Goal: Task Accomplishment & Management: Manage account settings

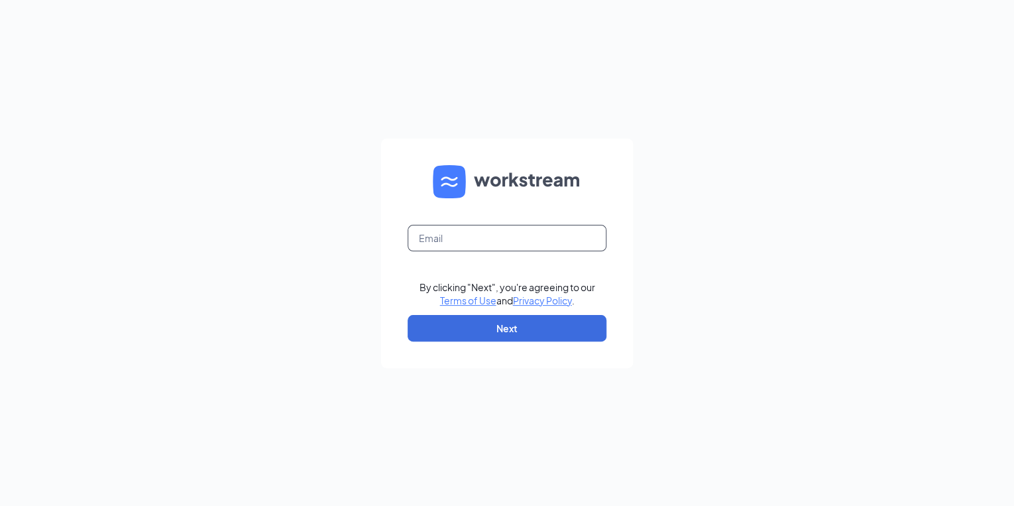
click at [570, 251] on input "text" at bounding box center [507, 238] width 199 height 27
type input "[EMAIL_ADDRESS][DOMAIN_NAME]"
click at [509, 350] on form "store5@littlecaesarsal.com By clicking "Next", you're agreeing to our Terms of …" at bounding box center [507, 253] width 252 height 229
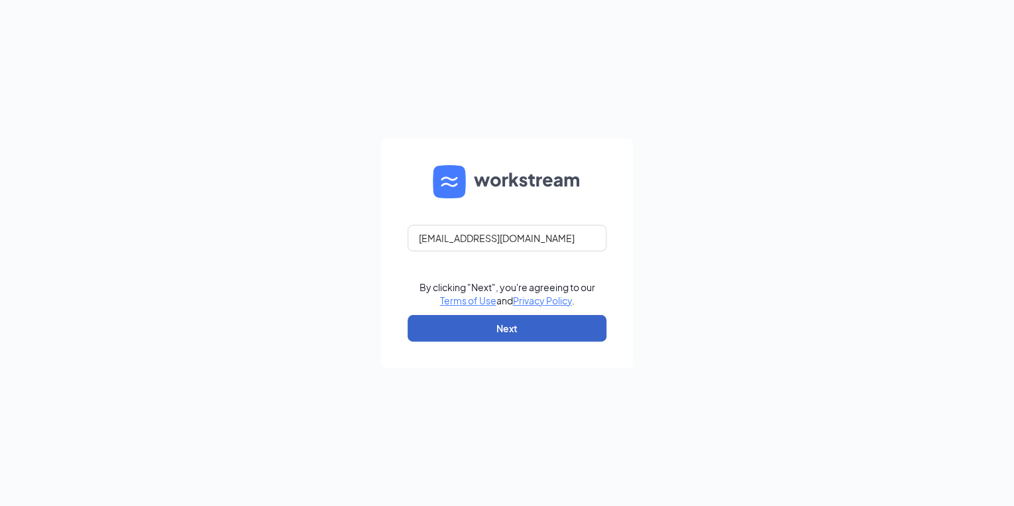
click at [499, 334] on button "Next" at bounding box center [507, 328] width 199 height 27
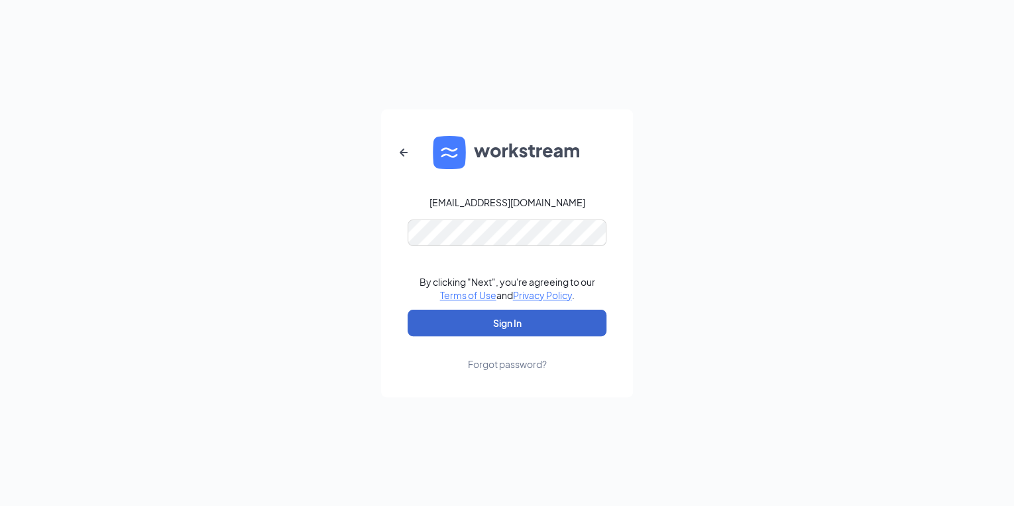
click at [487, 315] on button "Sign In" at bounding box center [507, 323] width 199 height 27
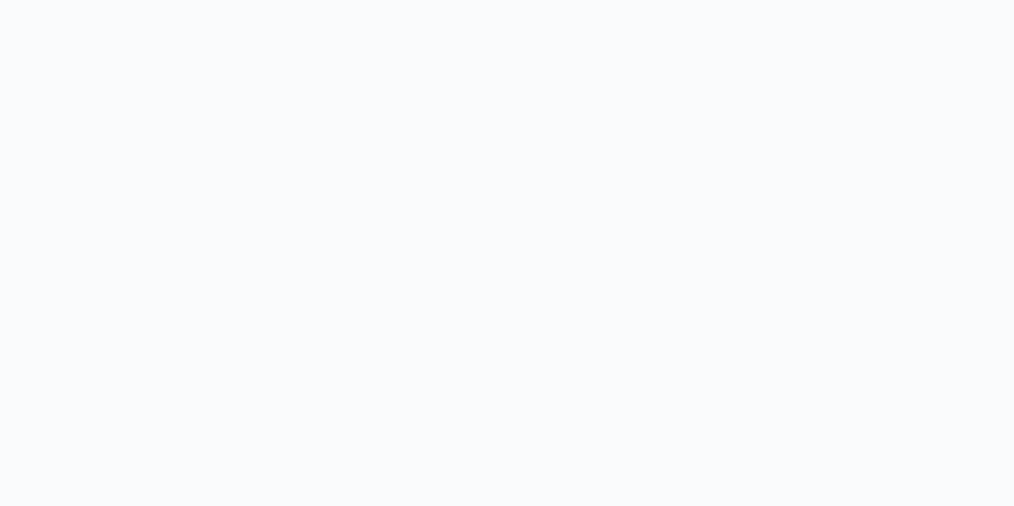
click at [491, 321] on body at bounding box center [507, 253] width 1014 height 506
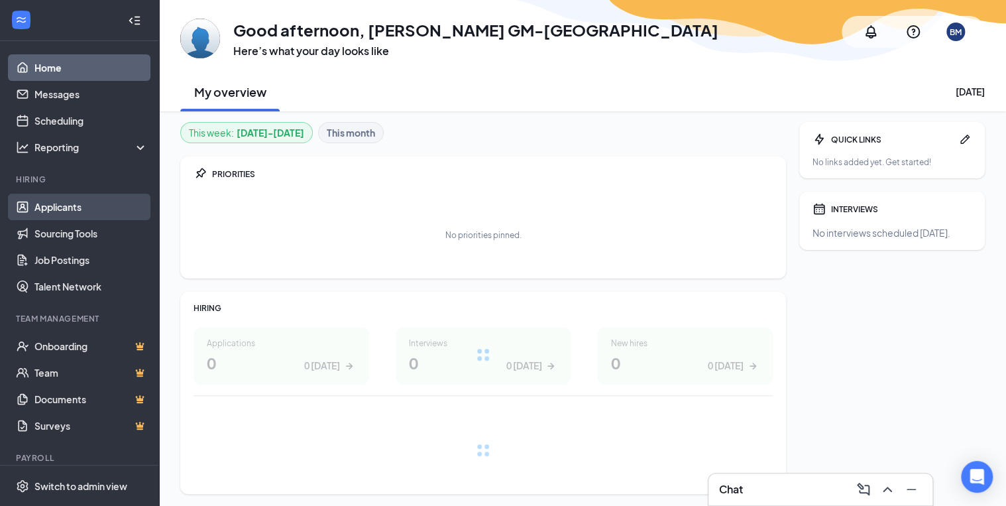
click at [65, 205] on link "Applicants" at bounding box center [90, 207] width 113 height 27
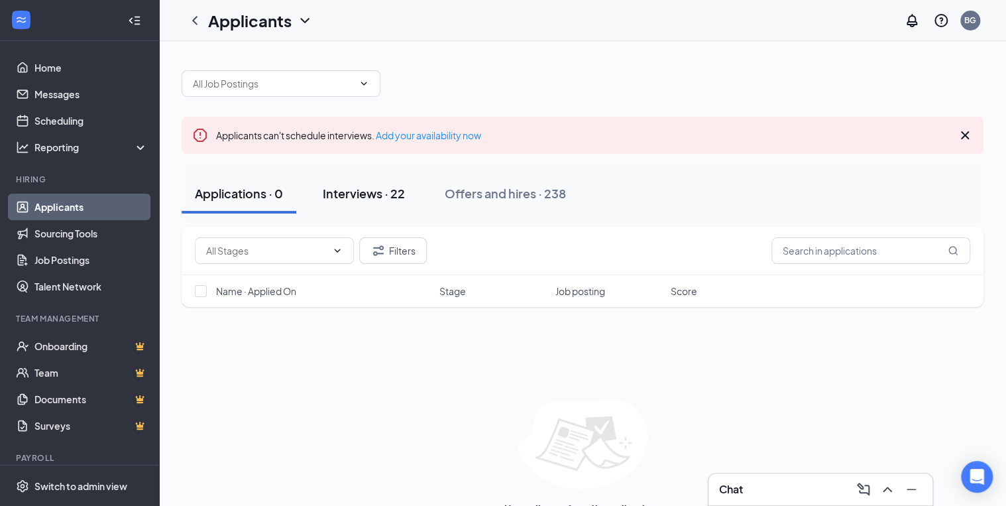
click at [400, 190] on div "Interviews · 22" at bounding box center [364, 193] width 82 height 17
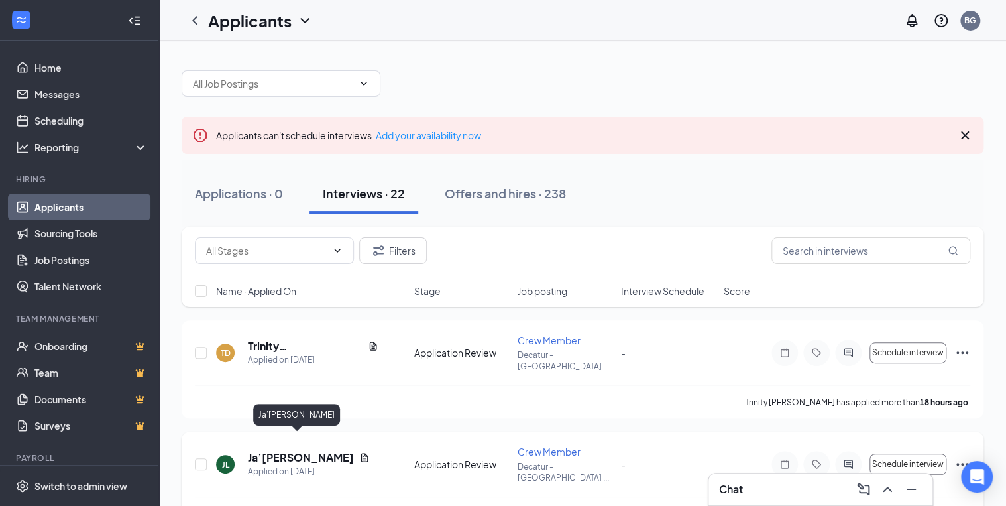
click at [284, 450] on h5 "Ja’[PERSON_NAME]" at bounding box center [301, 457] width 106 height 15
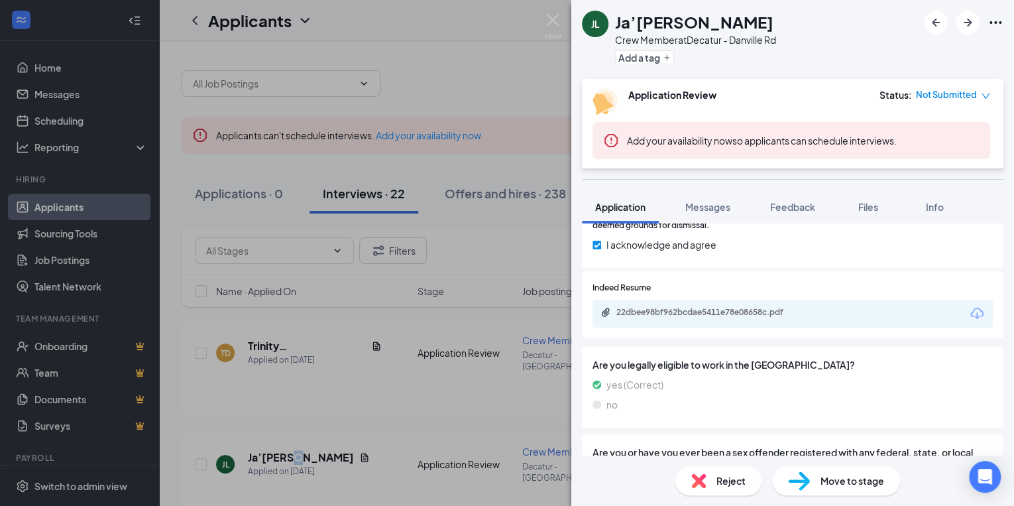
scroll to position [955, 0]
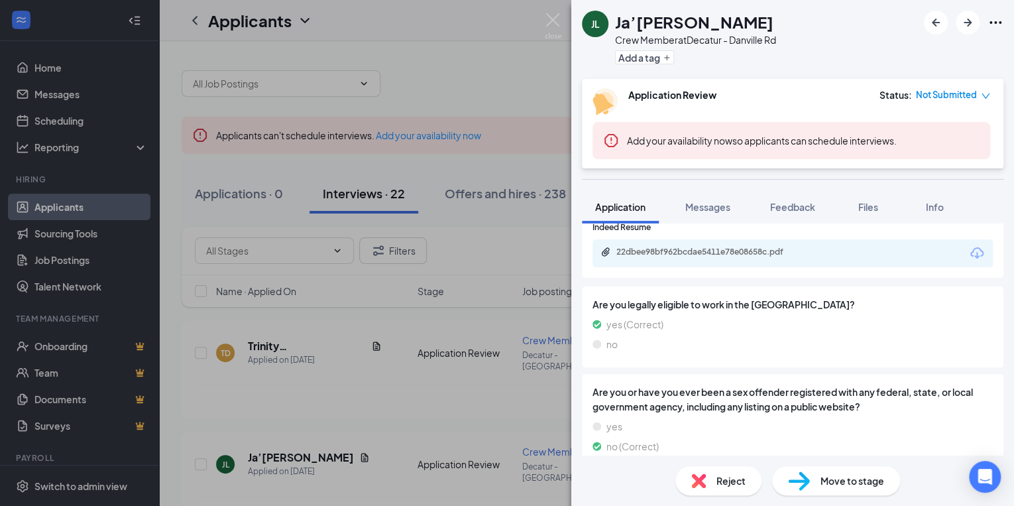
click at [727, 489] on div "Reject" at bounding box center [719, 480] width 86 height 29
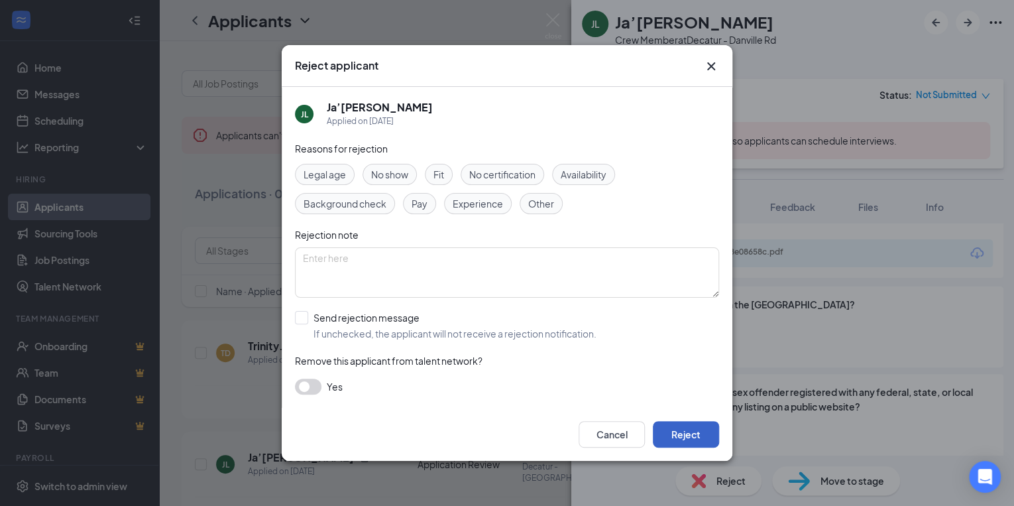
click at [690, 443] on button "Reject" at bounding box center [686, 434] width 66 height 27
click at [690, 443] on button "button" at bounding box center [686, 434] width 66 height 27
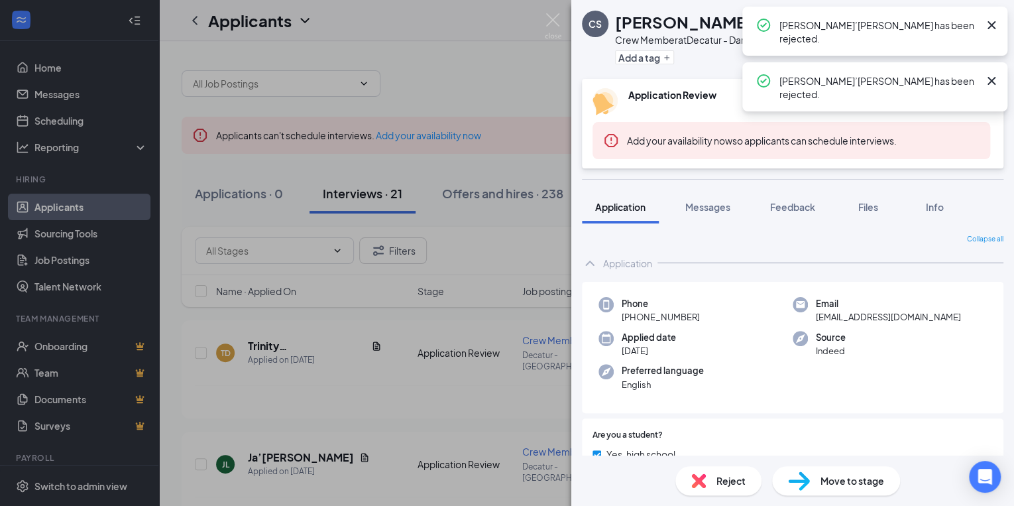
click at [278, 339] on div "CS [PERSON_NAME] Crew Member at [GEOGRAPHIC_DATA] - Danville Rd Add a tag Appli…" at bounding box center [507, 253] width 1014 height 506
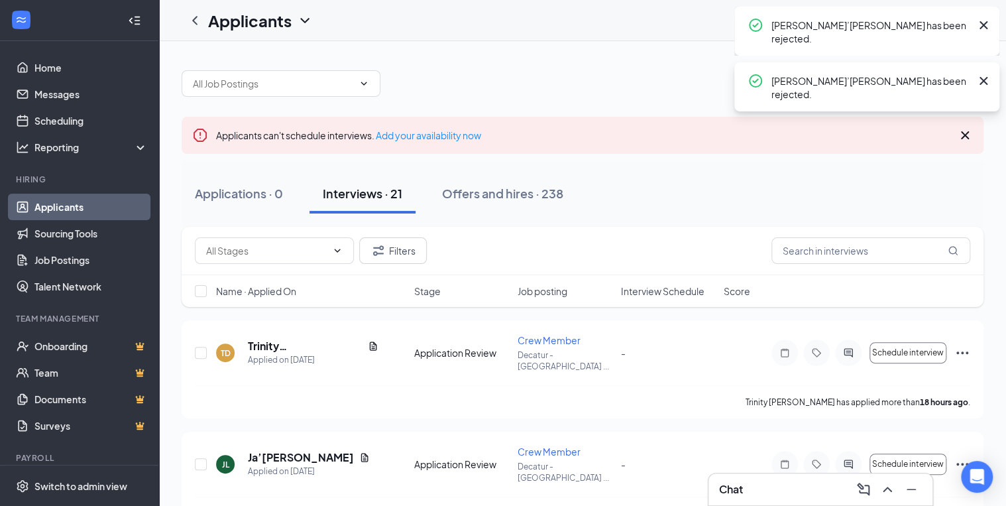
click at [278, 339] on h5 "Trinity [PERSON_NAME]" at bounding box center [305, 346] width 115 height 15
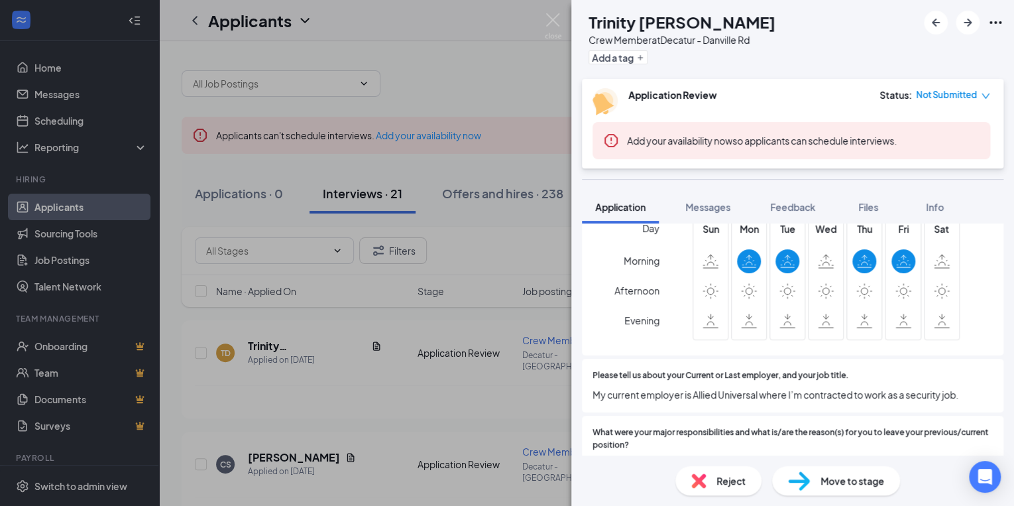
scroll to position [689, 0]
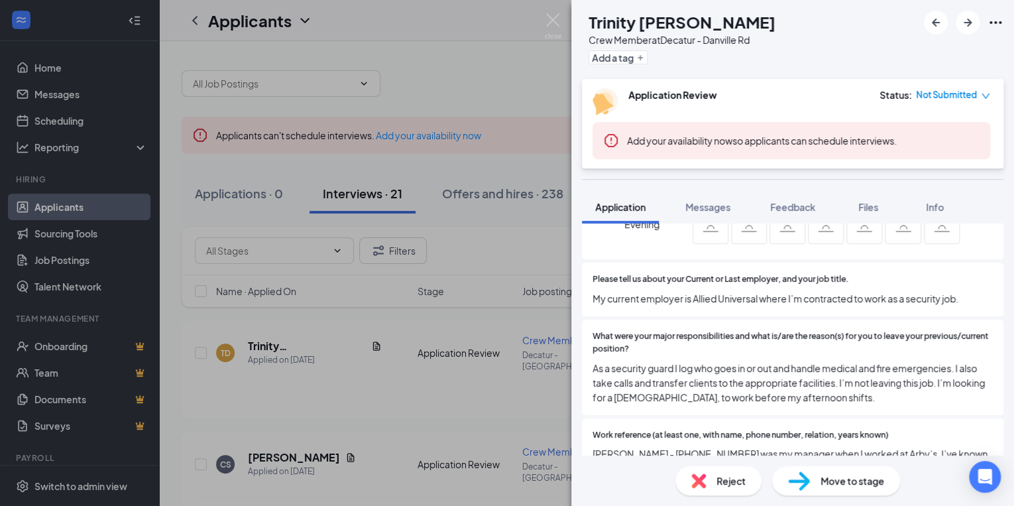
click at [711, 488] on div "Reject" at bounding box center [719, 480] width 86 height 29
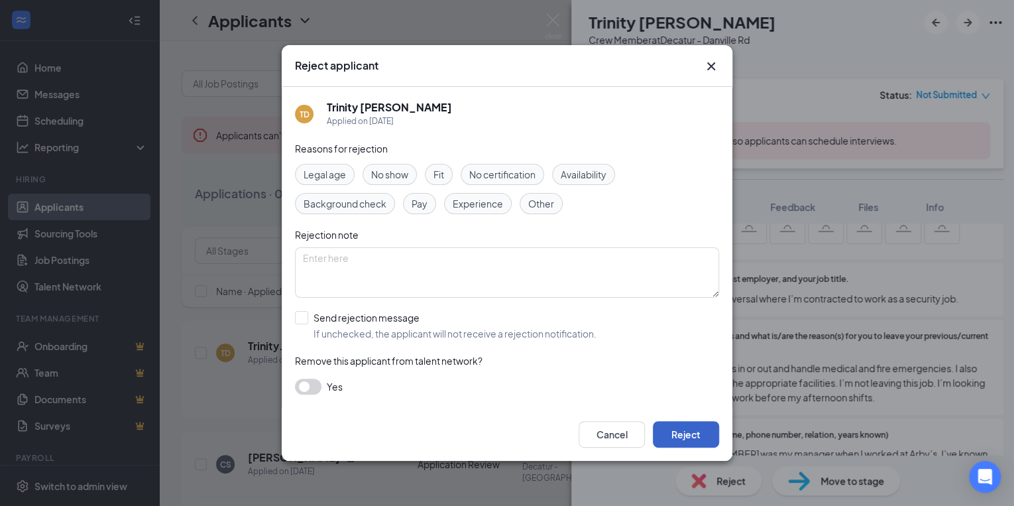
click at [687, 438] on button "Reject" at bounding box center [686, 434] width 66 height 27
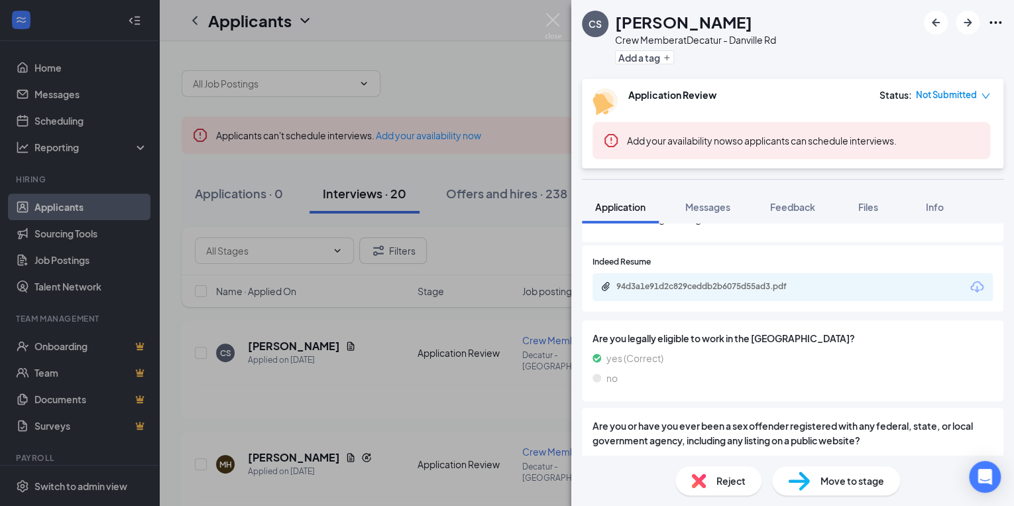
scroll to position [933, 0]
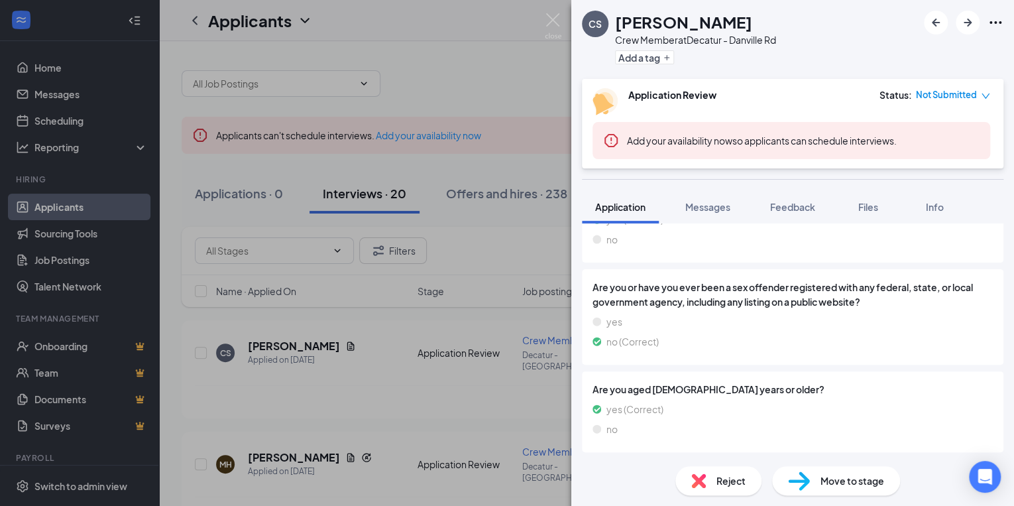
click at [288, 406] on div "CS [PERSON_NAME] Crew Member at [GEOGRAPHIC_DATA] - Danville Rd Add a tag Appli…" at bounding box center [507, 253] width 1014 height 506
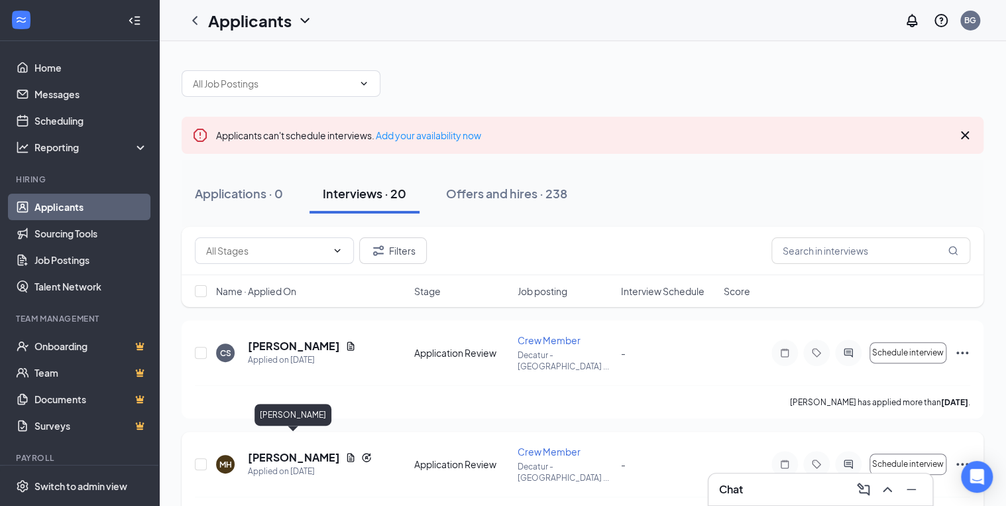
click at [288, 450] on h5 "[PERSON_NAME]" at bounding box center [294, 457] width 92 height 15
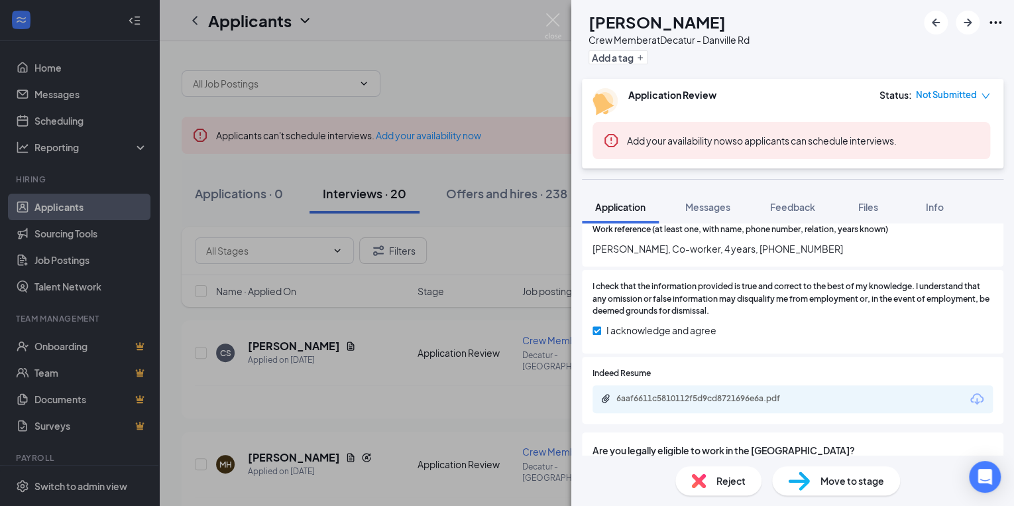
scroll to position [849, 0]
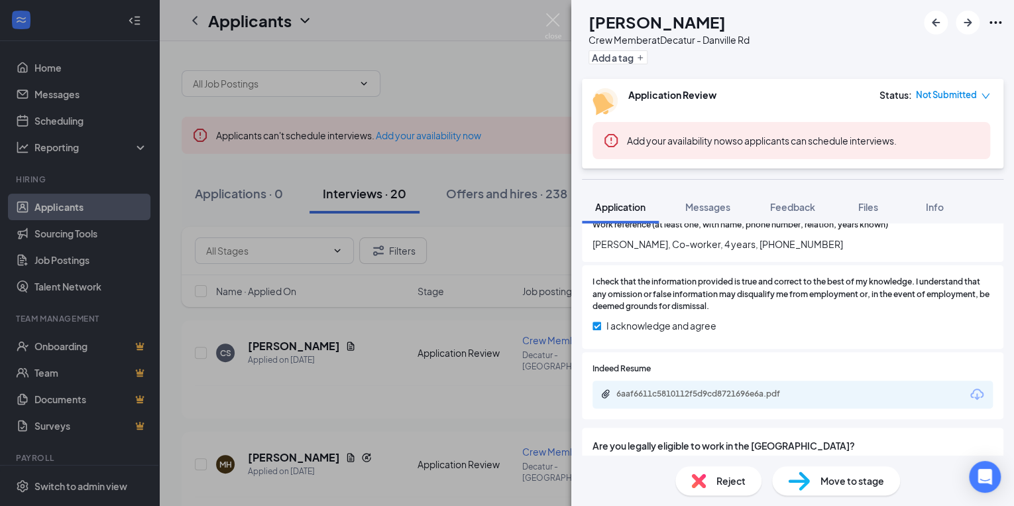
click at [742, 483] on span "Reject" at bounding box center [731, 480] width 29 height 15
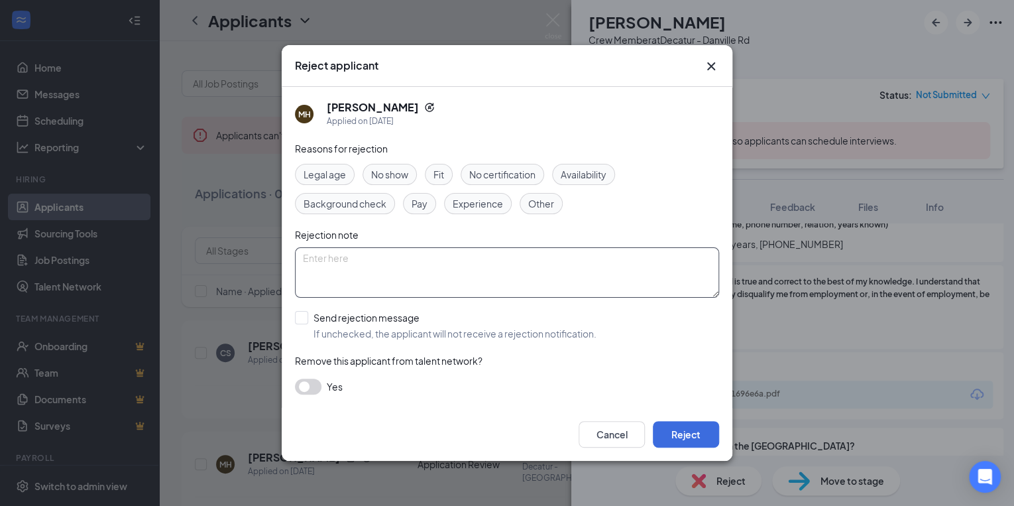
click at [306, 263] on textarea at bounding box center [507, 272] width 424 height 50
click at [674, 439] on button "Reject" at bounding box center [686, 434] width 66 height 27
click at [674, 440] on button "button" at bounding box center [686, 434] width 66 height 27
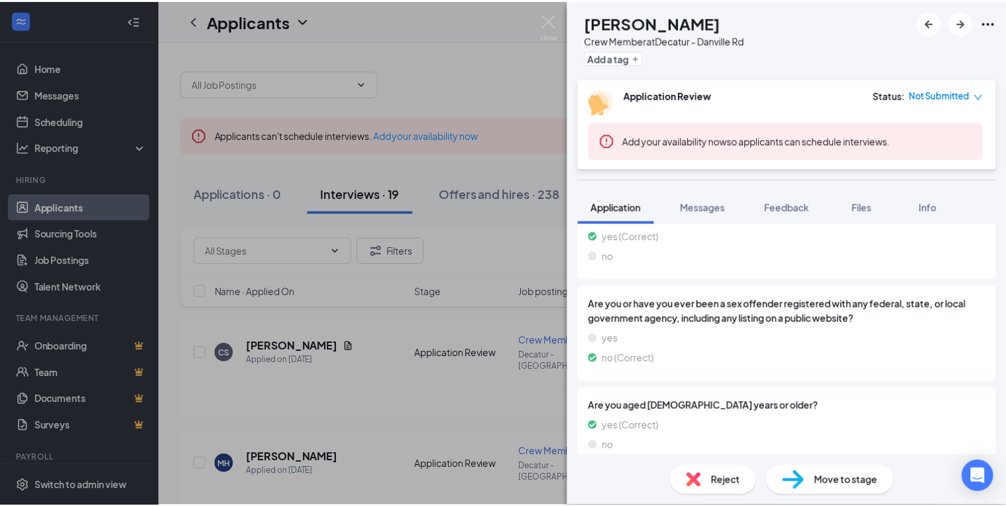
scroll to position [1066, 0]
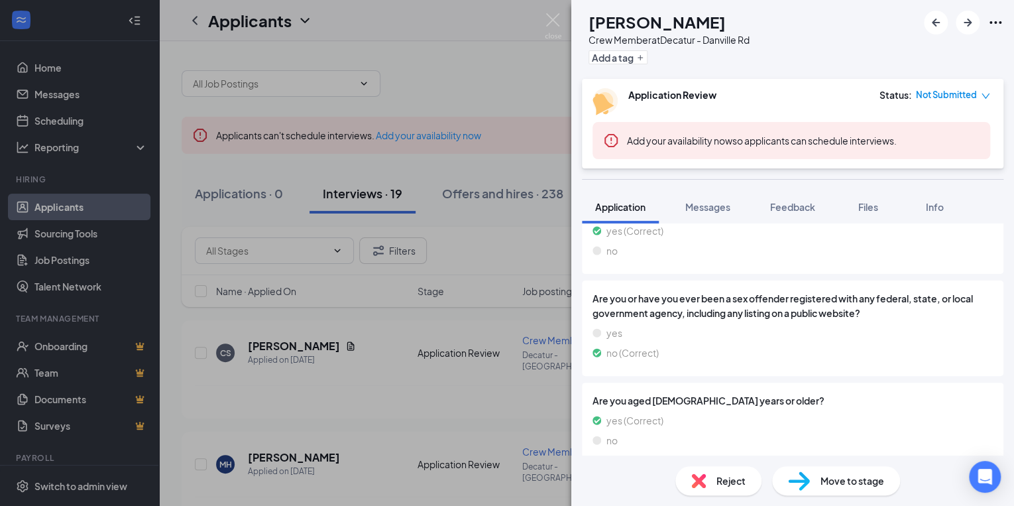
click at [265, 392] on div "MH [PERSON_NAME] Crew Member at [GEOGRAPHIC_DATA] - [GEOGRAPHIC_DATA] Rd Add a …" at bounding box center [507, 253] width 1014 height 506
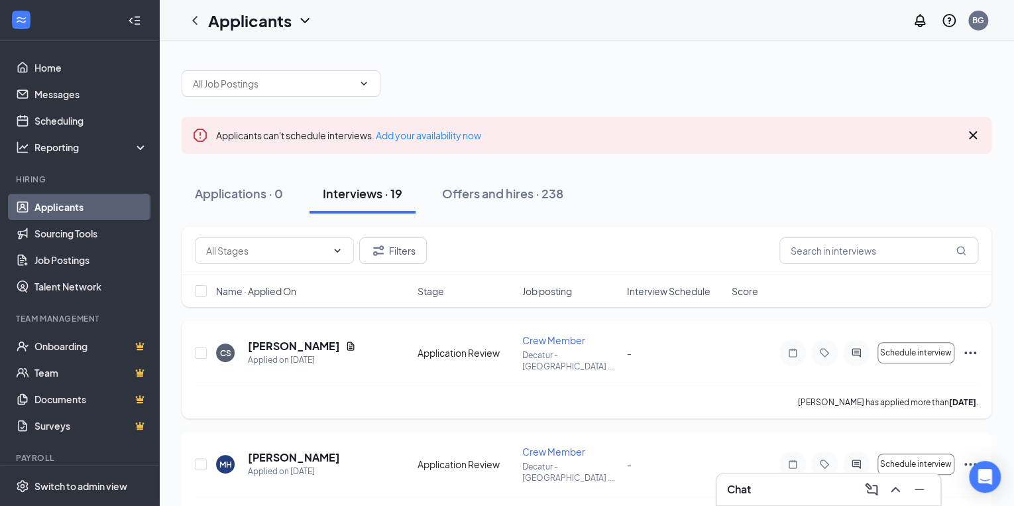
click at [308, 396] on div "[PERSON_NAME] has applied more than [DATE] ." at bounding box center [587, 401] width 784 height 33
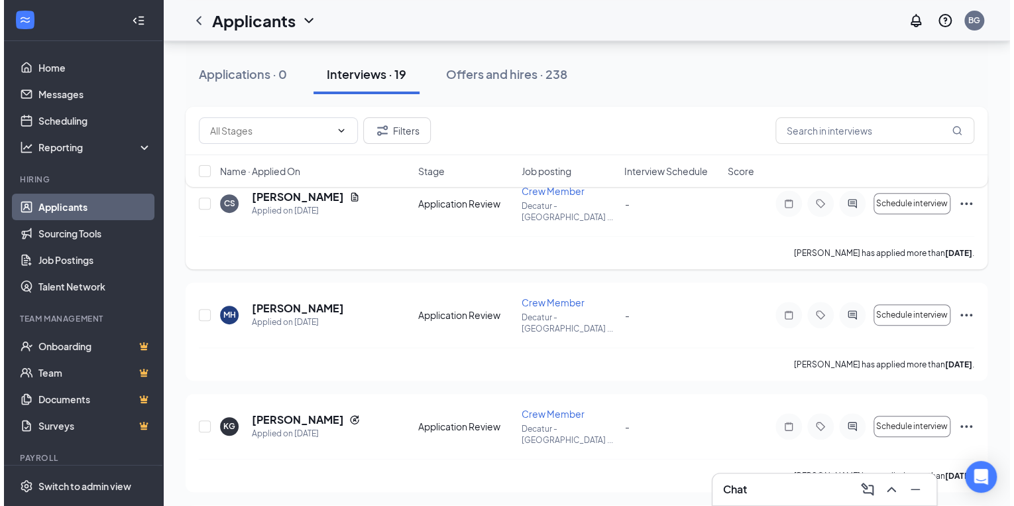
scroll to position [159, 0]
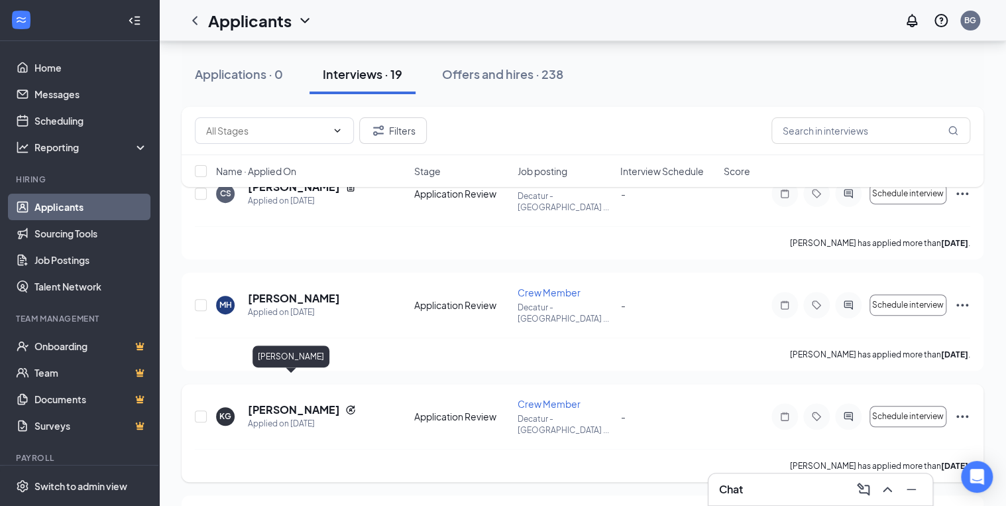
click at [302, 402] on h5 "[PERSON_NAME]" at bounding box center [294, 409] width 92 height 15
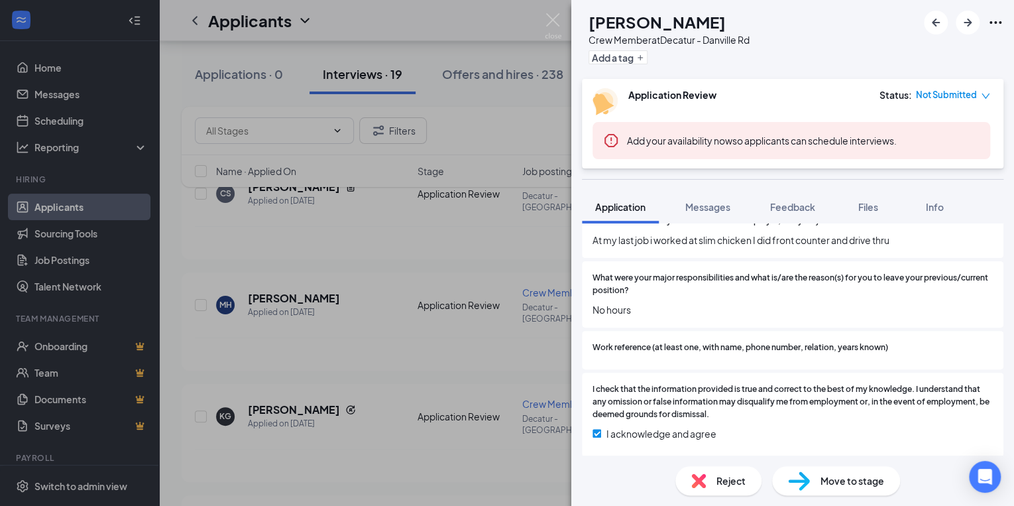
scroll to position [849, 0]
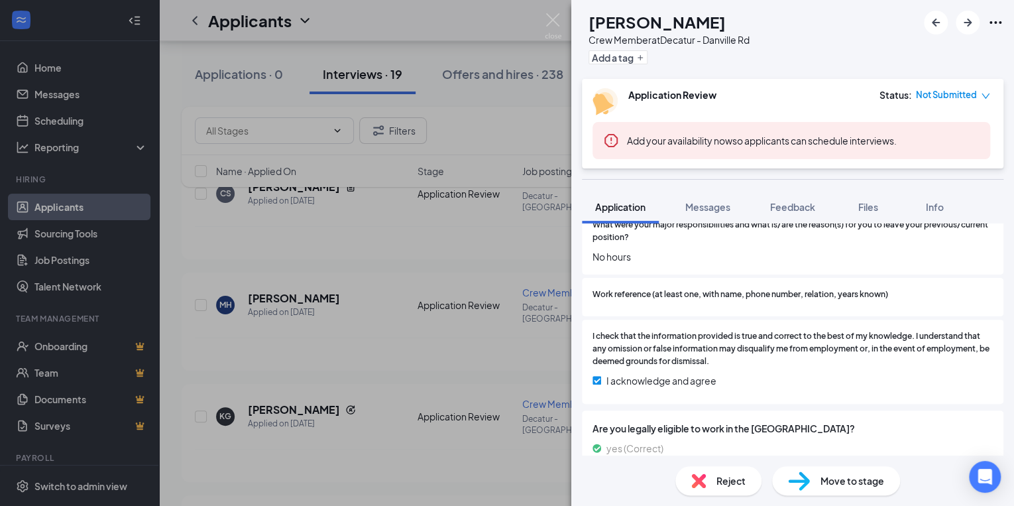
click at [729, 483] on span "Reject" at bounding box center [731, 480] width 29 height 15
click at [730, 483] on span "Reject" at bounding box center [731, 480] width 29 height 15
click at [735, 477] on span "Reject" at bounding box center [731, 480] width 29 height 15
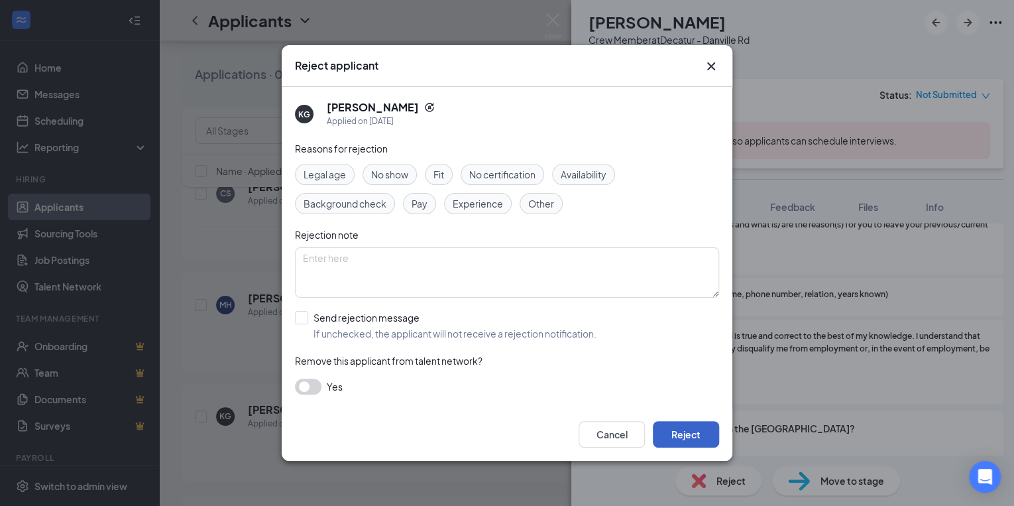
click at [692, 440] on button "Reject" at bounding box center [686, 434] width 66 height 27
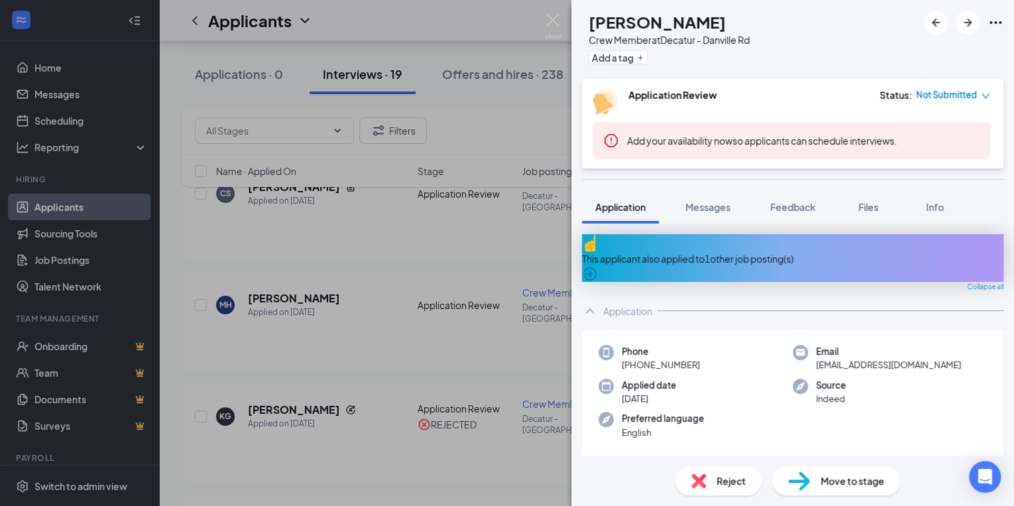
click at [350, 318] on div "LT [PERSON_NAME] Crew Member at [GEOGRAPHIC_DATA] - [GEOGRAPHIC_DATA] Rd Add a …" at bounding box center [507, 253] width 1014 height 506
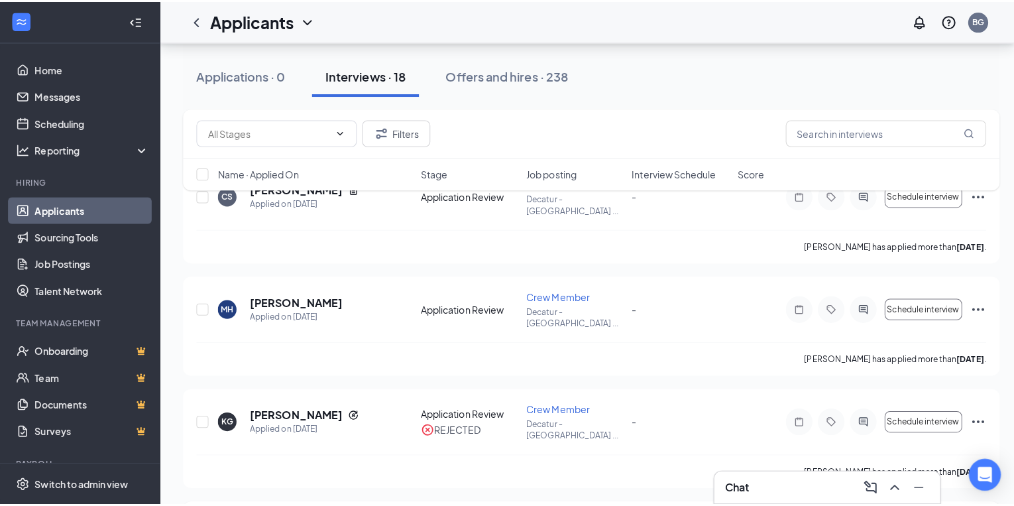
scroll to position [318, 0]
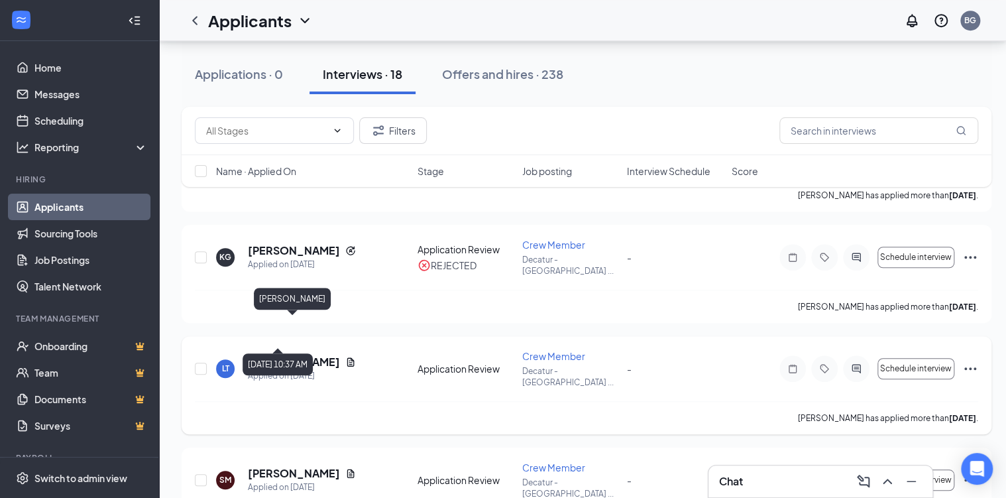
click at [284, 369] on div "Applied on [DATE]" at bounding box center [302, 375] width 108 height 13
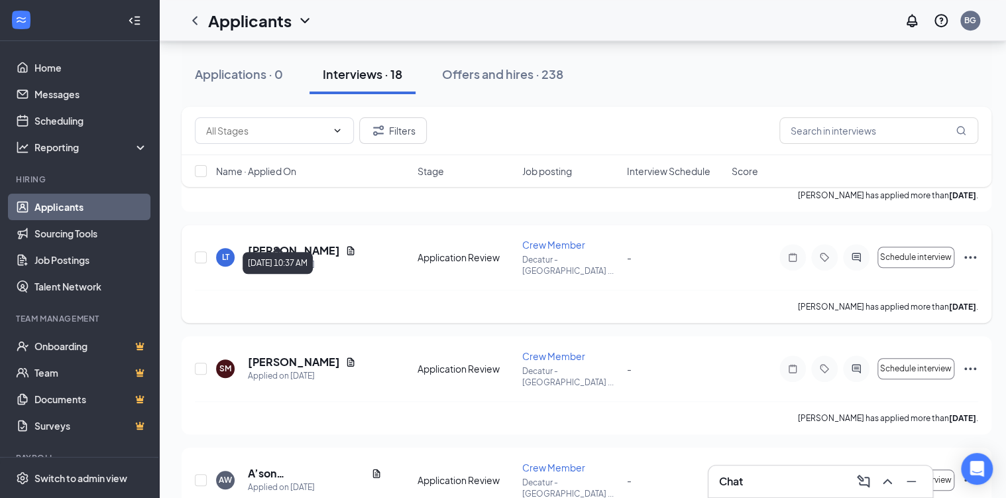
click at [293, 258] on div "Applied on [DATE]" at bounding box center [302, 264] width 108 height 13
click at [281, 243] on h5 "[PERSON_NAME]" at bounding box center [294, 250] width 92 height 15
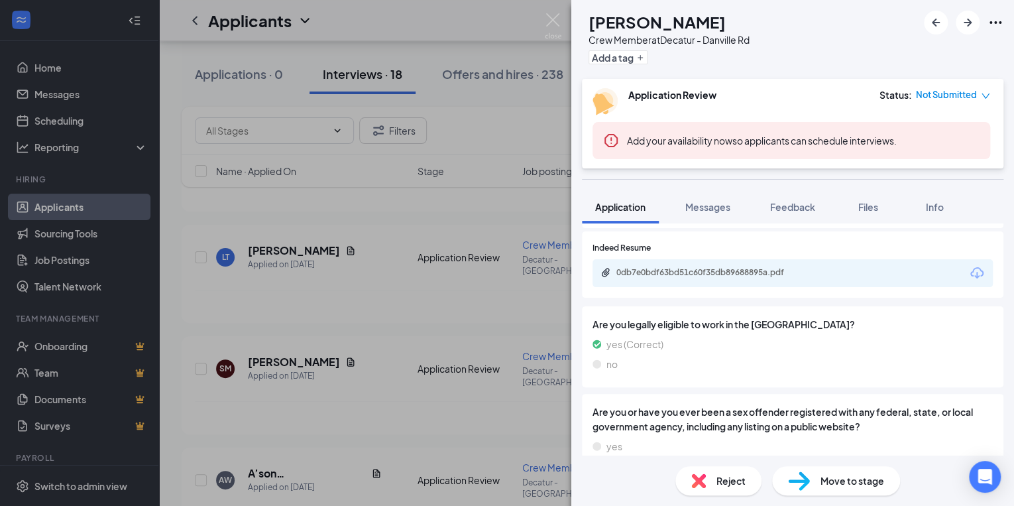
scroll to position [796, 0]
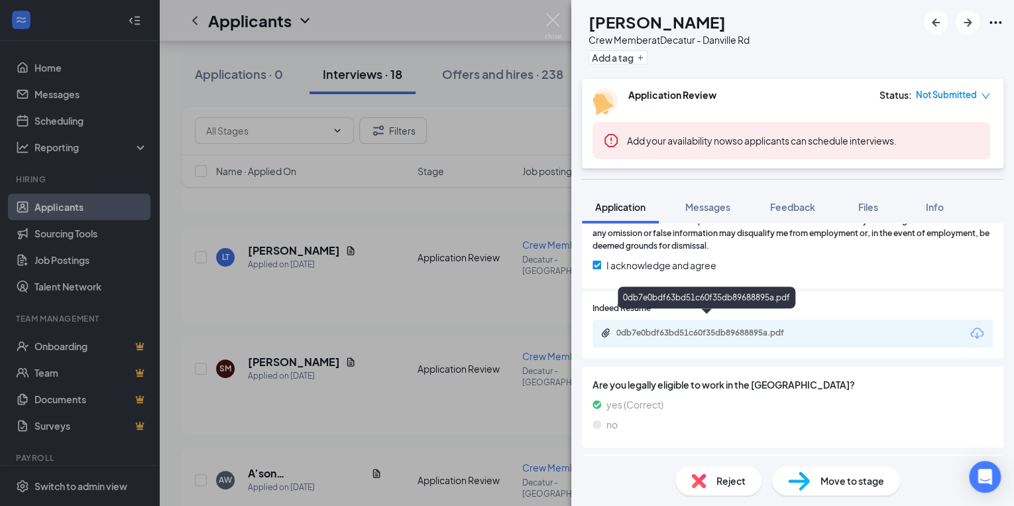
click at [690, 327] on div "0db7e0bdf63bd51c60f35db89688895a.pdf" at bounding box center [710, 332] width 186 height 11
click at [414, 292] on div "LT [PERSON_NAME] Crew Member at [GEOGRAPHIC_DATA] - [GEOGRAPHIC_DATA] Rd Add a …" at bounding box center [507, 253] width 1014 height 506
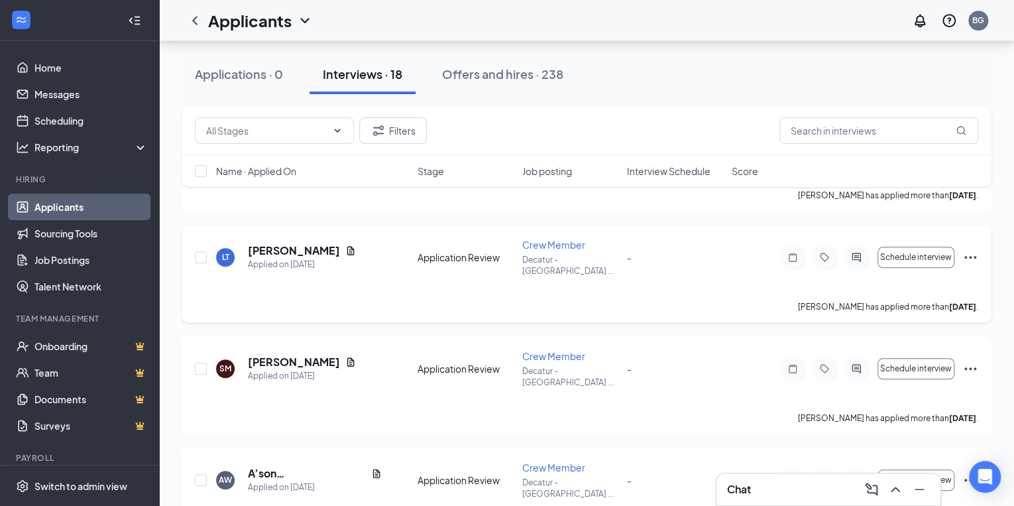
click at [396, 290] on div "[PERSON_NAME] has applied more than [DATE] ." at bounding box center [587, 306] width 784 height 33
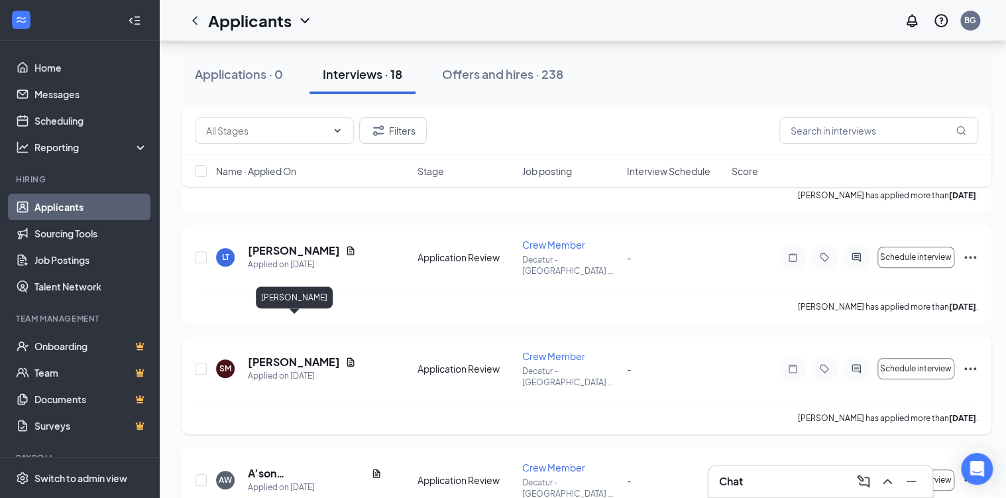
click at [296, 355] on h5 "[PERSON_NAME]" at bounding box center [294, 362] width 92 height 15
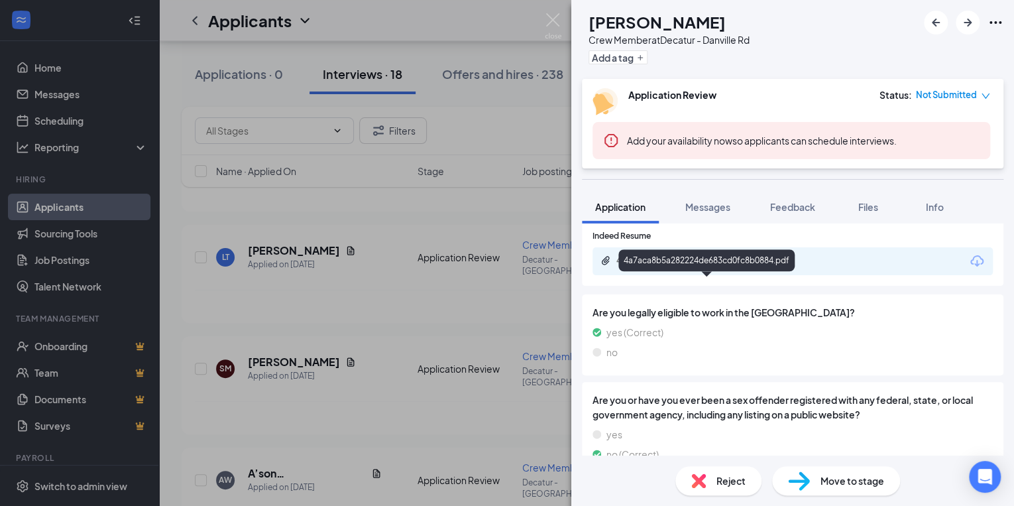
scroll to position [796, 0]
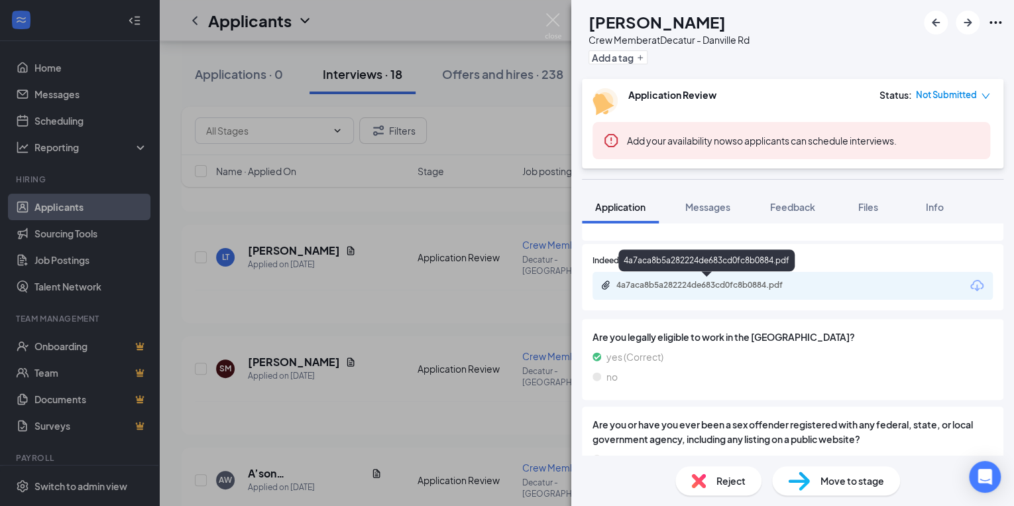
click at [700, 289] on div "4a7aca8b5a282224de683cd0fc8b0884.pdf" at bounding box center [710, 285] width 186 height 11
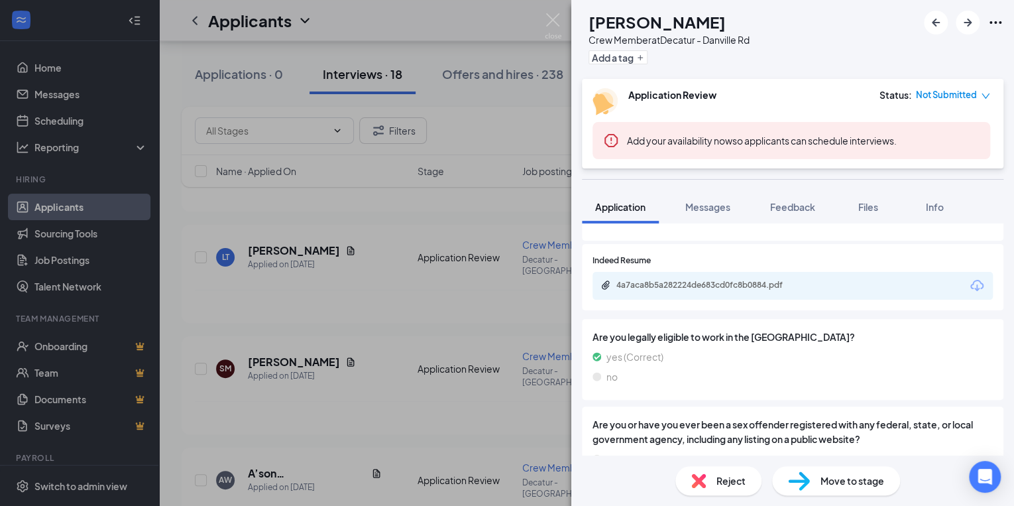
click at [720, 475] on span "Reject" at bounding box center [731, 480] width 29 height 15
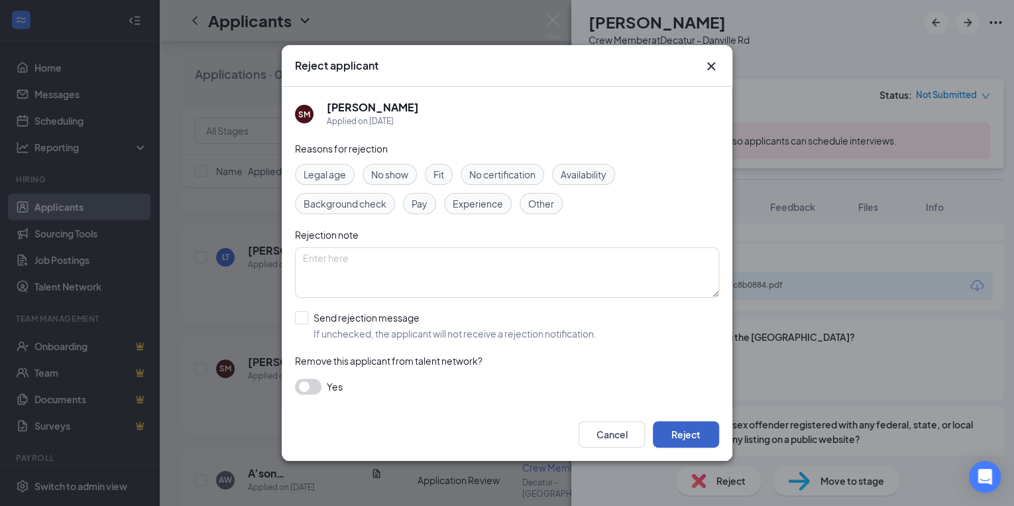
click at [680, 430] on button "Reject" at bounding box center [686, 434] width 66 height 27
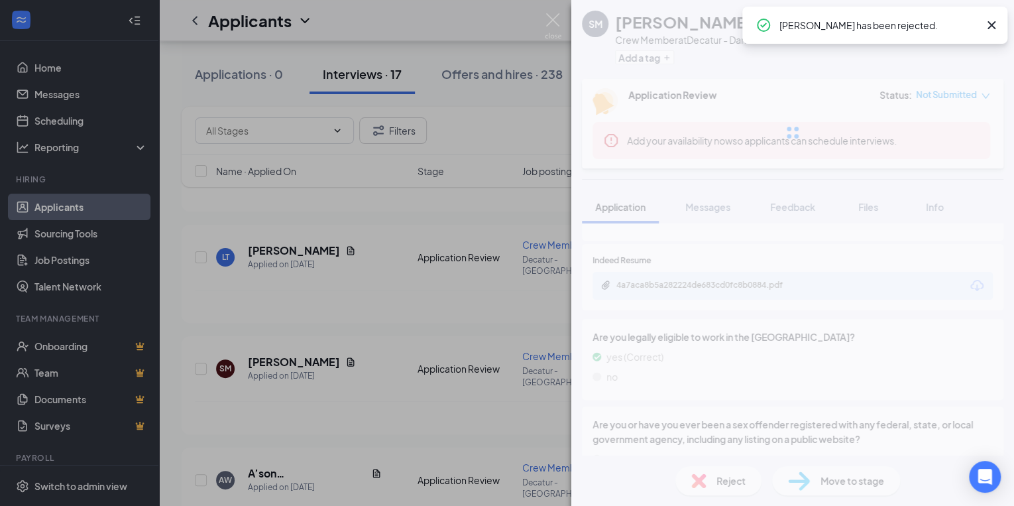
click at [366, 378] on div "SM [PERSON_NAME] Crew Member at [GEOGRAPHIC_DATA] - Danville Rd Add a tag Appli…" at bounding box center [507, 253] width 1014 height 506
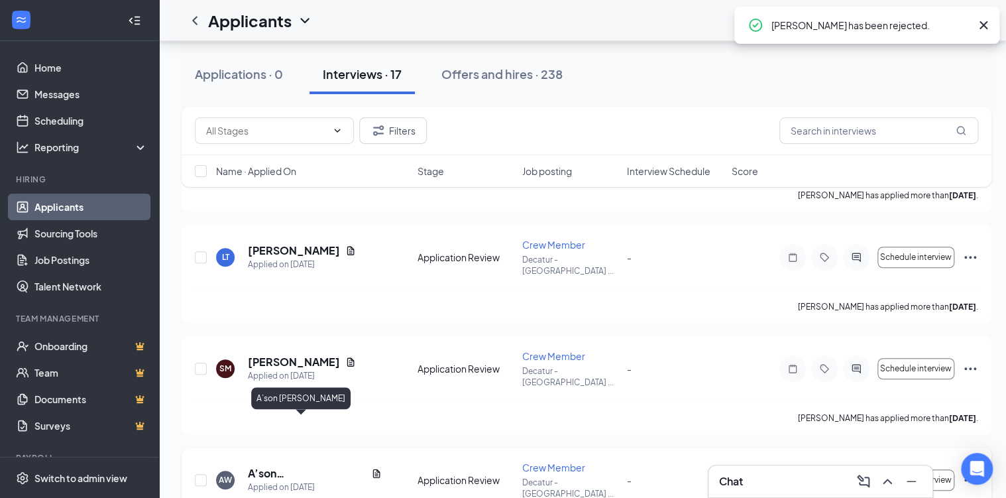
click at [266, 466] on h5 "A’son [PERSON_NAME]" at bounding box center [307, 473] width 118 height 15
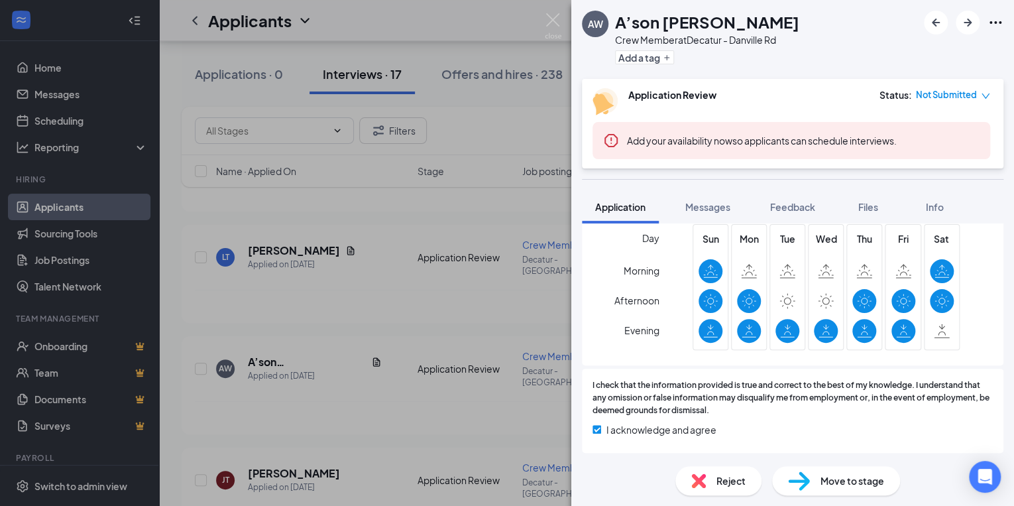
scroll to position [742, 0]
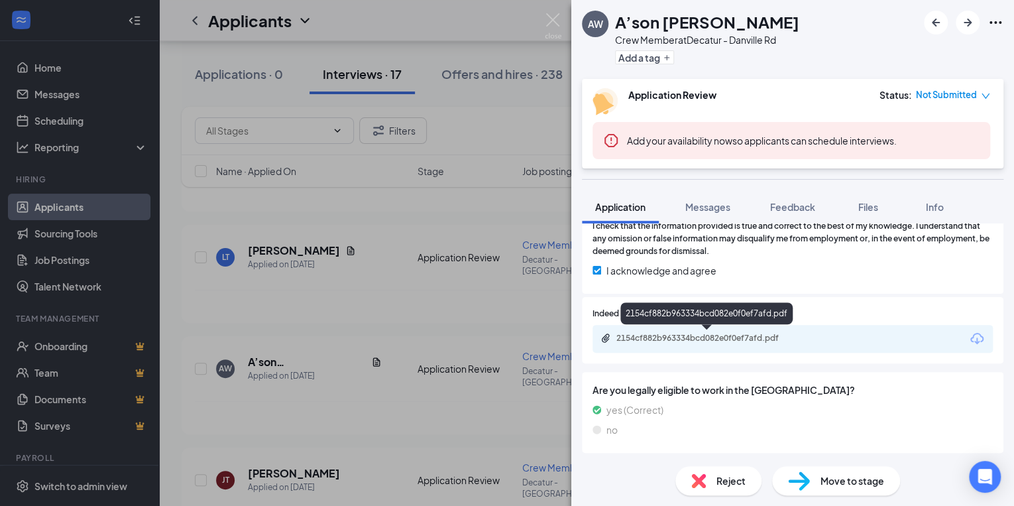
click at [754, 339] on div "2154cf882b963334bcd082e0f0ef7afd.pdf" at bounding box center [710, 338] width 186 height 11
click at [703, 485] on img at bounding box center [698, 480] width 15 height 15
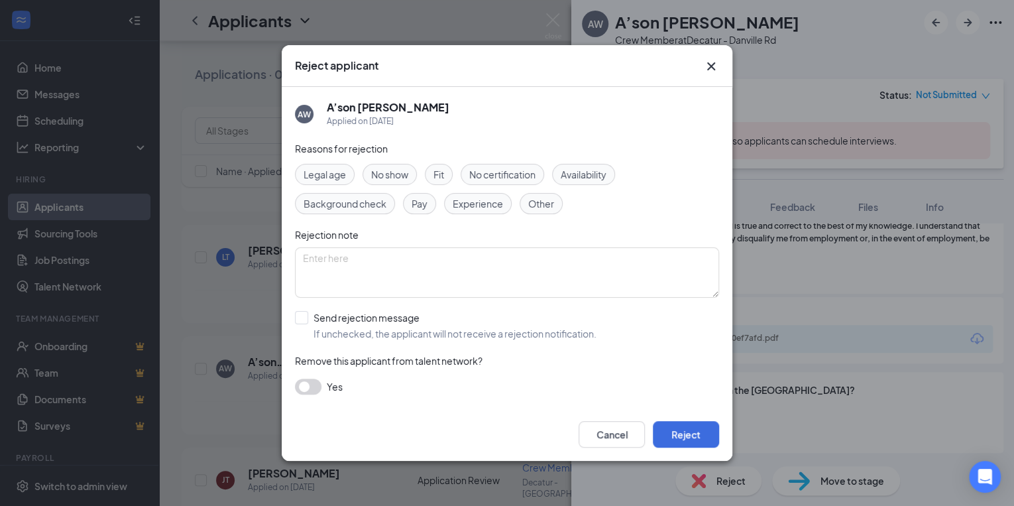
click at [729, 475] on div "Reject applicant AW A’son [PERSON_NAME] Applied on [DATE] Reasons for rejection…" at bounding box center [507, 253] width 1014 height 506
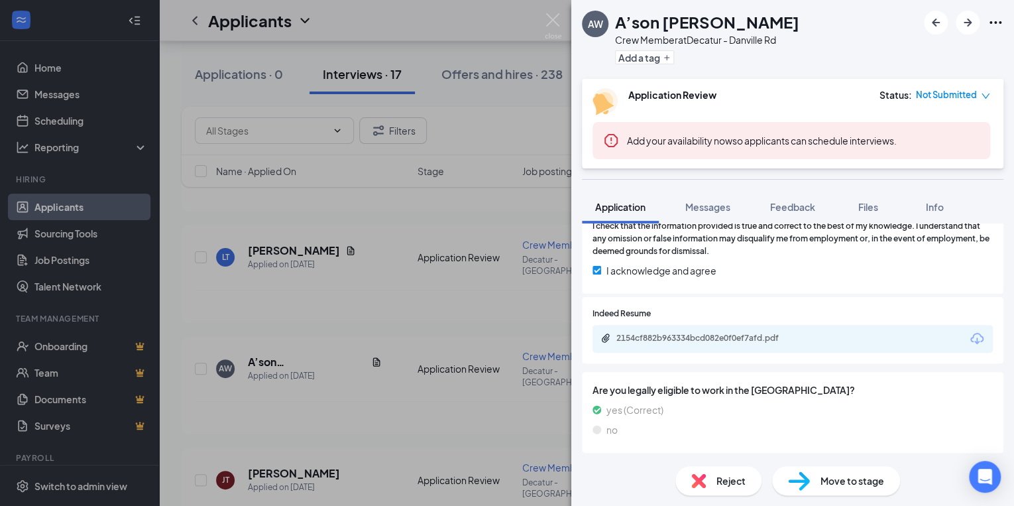
click at [721, 485] on span "Reject" at bounding box center [731, 480] width 29 height 15
click at [721, 480] on span "Reject" at bounding box center [731, 480] width 29 height 15
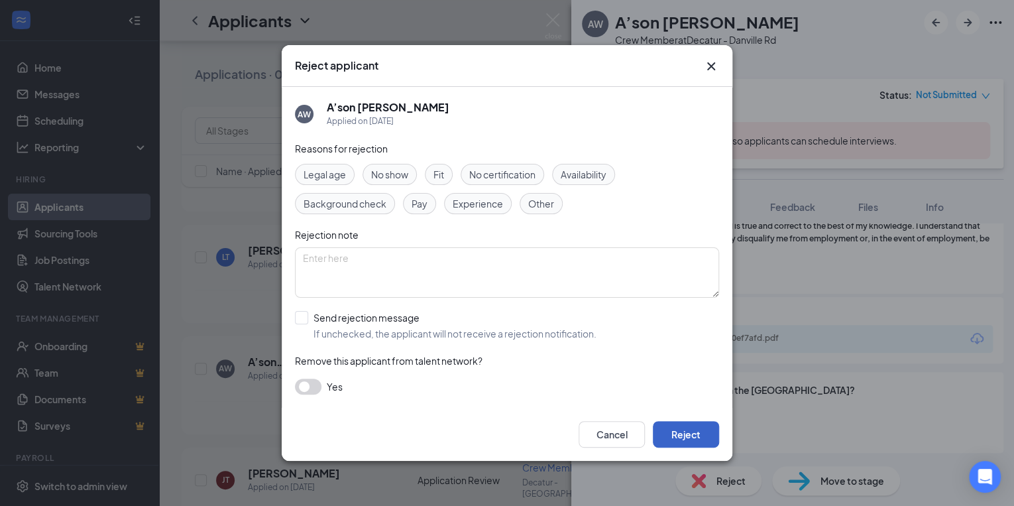
click at [669, 439] on button "Reject" at bounding box center [686, 434] width 66 height 27
click at [669, 439] on button "button" at bounding box center [686, 434] width 66 height 27
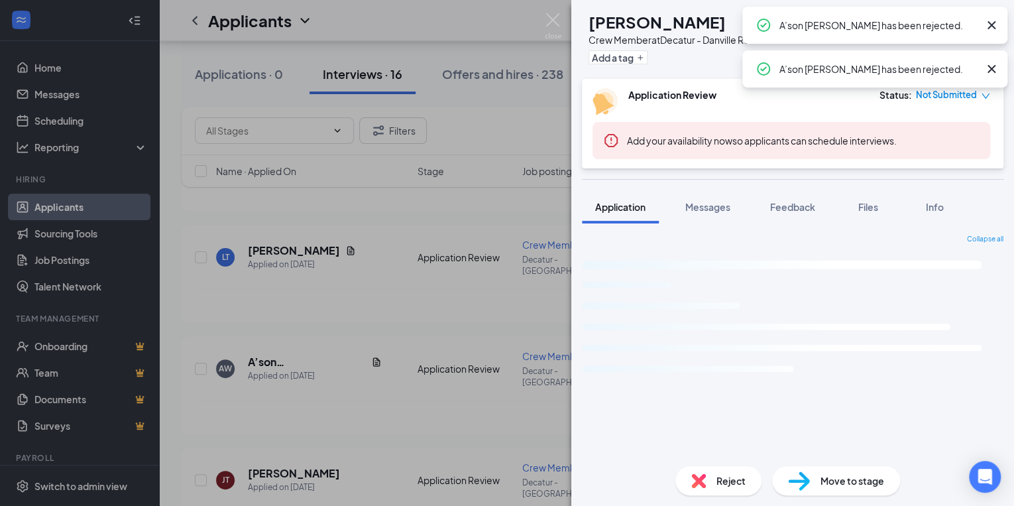
click at [278, 335] on div "[PERSON_NAME] Crew Member at [GEOGRAPHIC_DATA] - [GEOGRAPHIC_DATA] Rd Add a tag…" at bounding box center [507, 253] width 1014 height 506
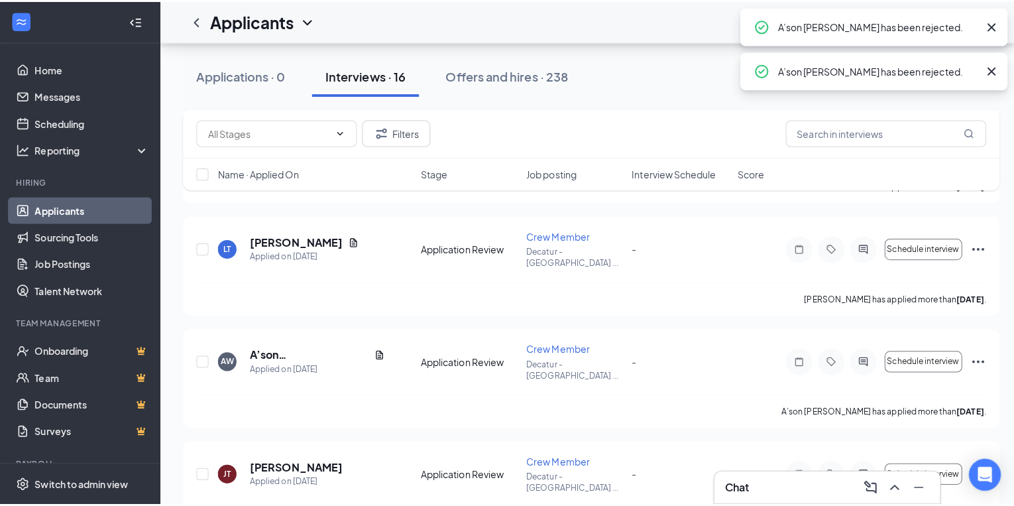
scroll to position [424, 0]
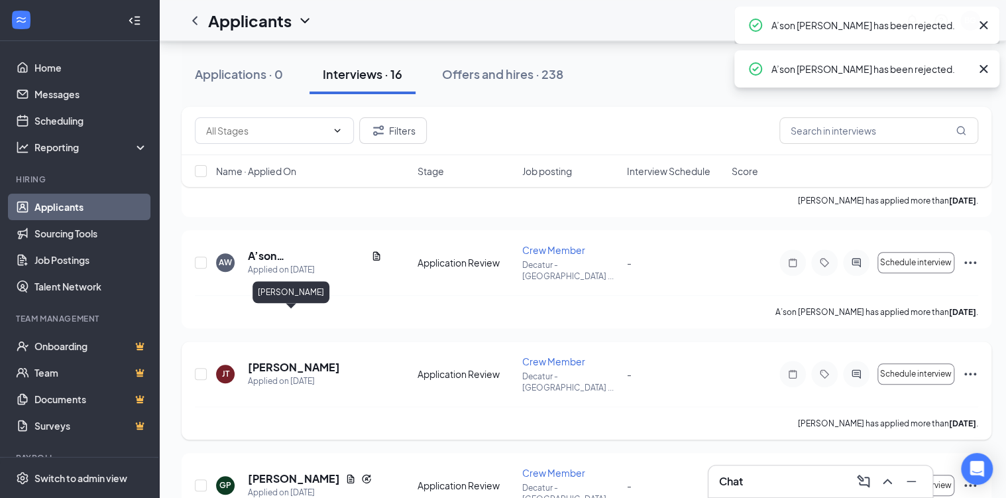
click at [302, 360] on h5 "[PERSON_NAME]" at bounding box center [294, 367] width 92 height 15
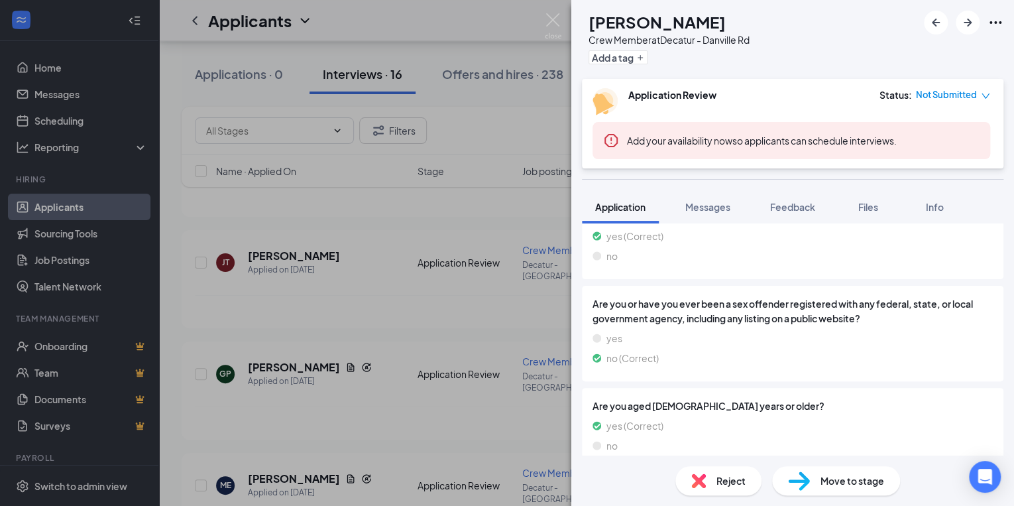
scroll to position [1000, 0]
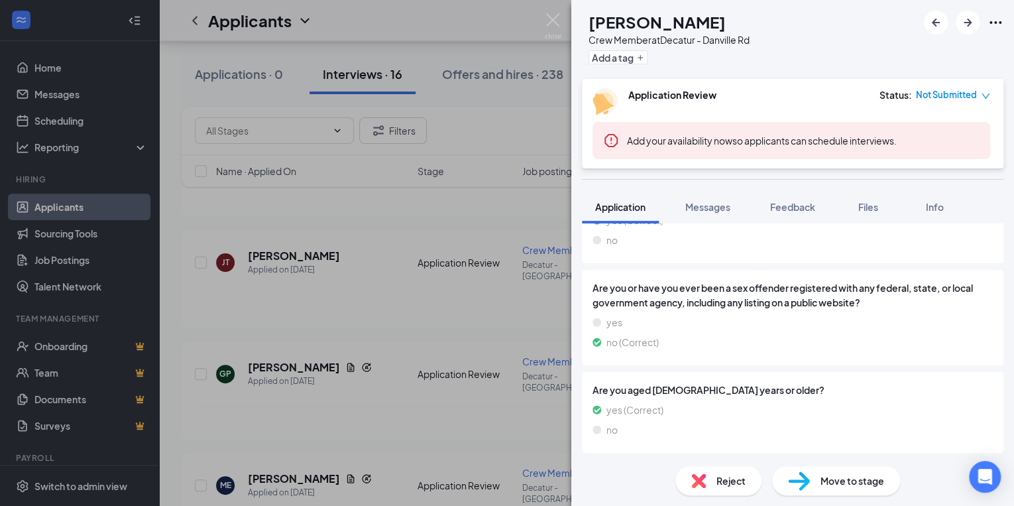
click at [294, 322] on div "[PERSON_NAME] Crew Member at [GEOGRAPHIC_DATA] - [GEOGRAPHIC_DATA] Rd Add a tag…" at bounding box center [507, 253] width 1014 height 506
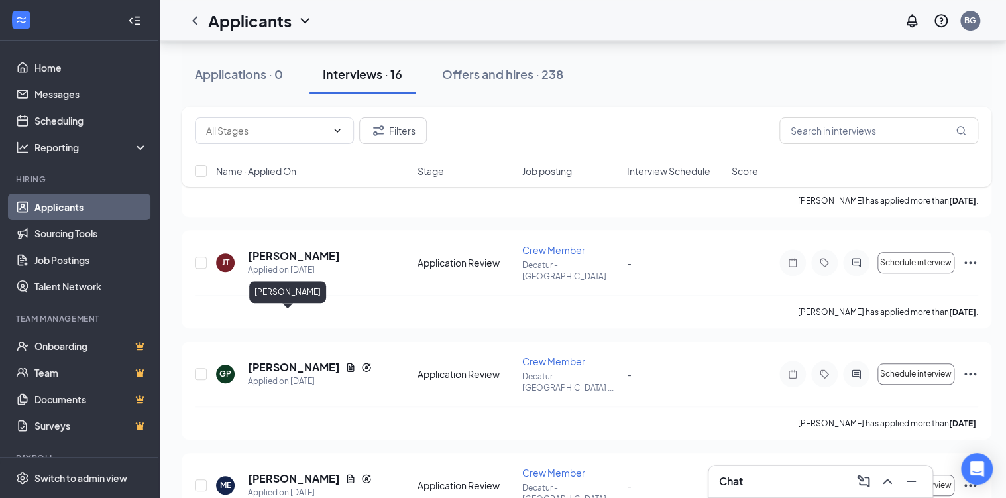
click at [294, 360] on h5 "[PERSON_NAME]" at bounding box center [294, 367] width 92 height 15
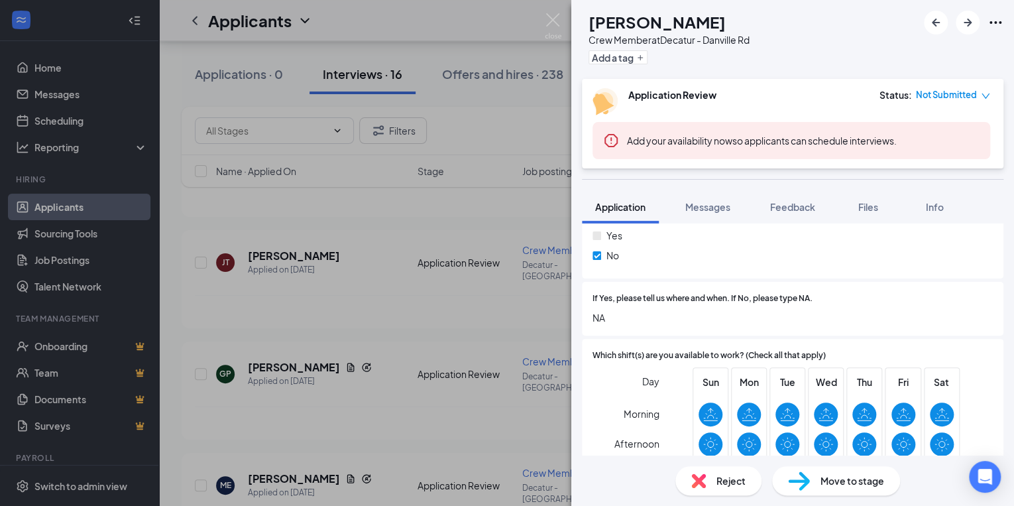
scroll to position [477, 0]
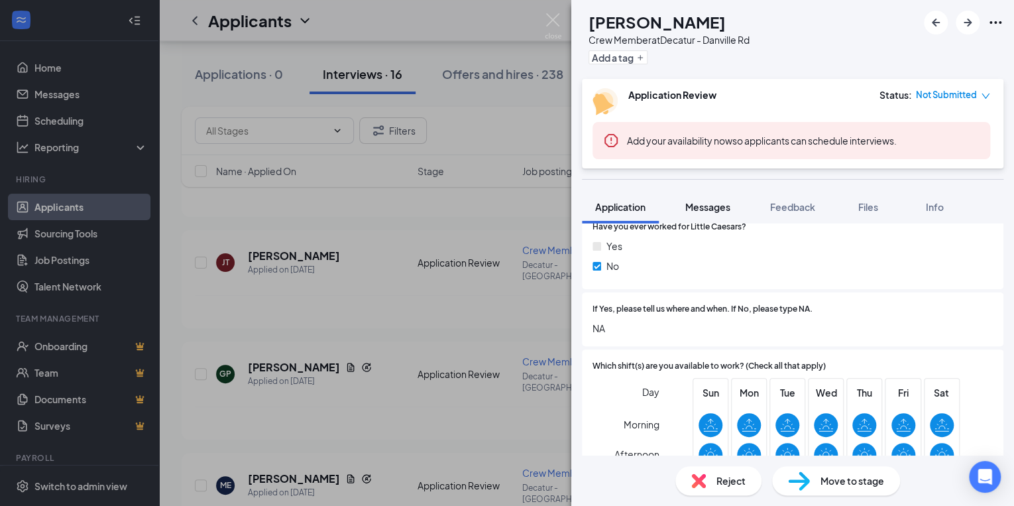
click at [719, 205] on span "Messages" at bounding box center [707, 207] width 45 height 12
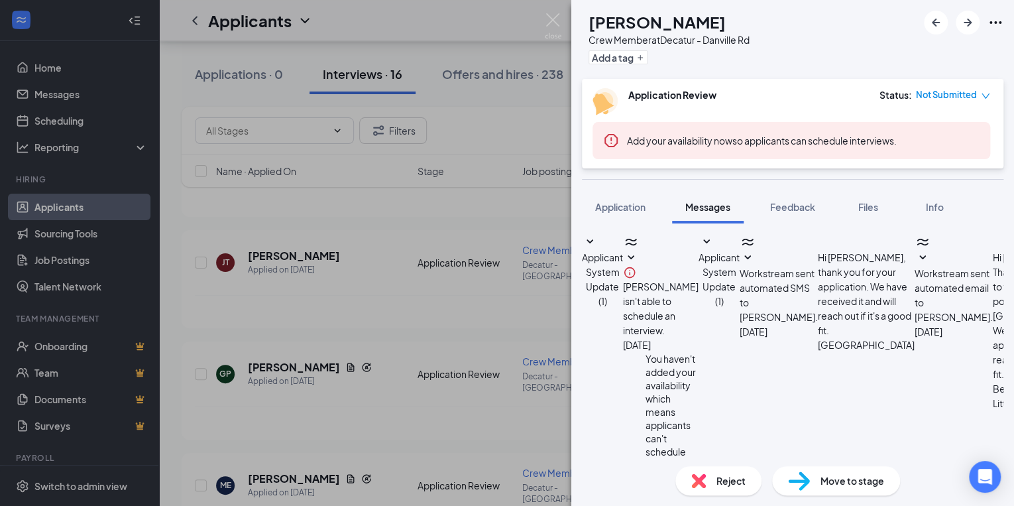
click at [276, 361] on div "GP [PERSON_NAME] Crew Member at Decatur - [GEOGRAPHIC_DATA] Rd Add a tag Applic…" at bounding box center [507, 253] width 1014 height 506
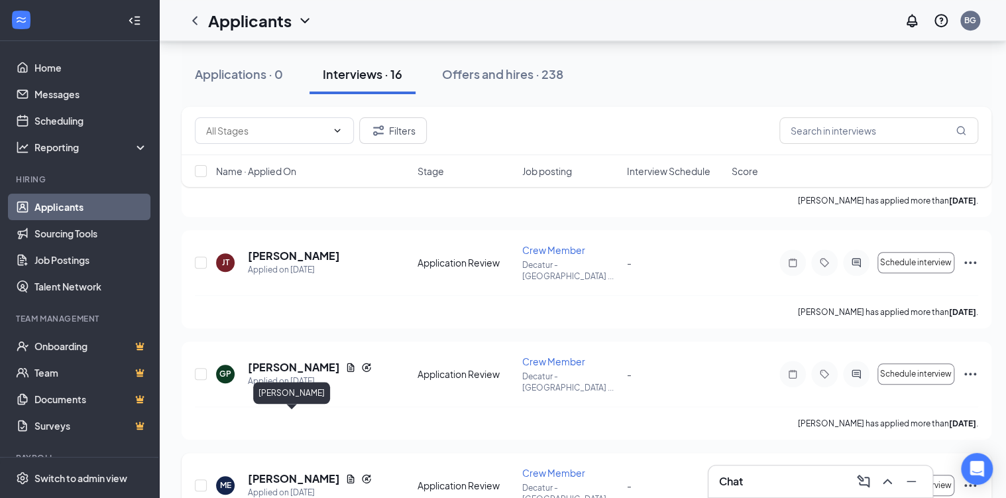
click at [292, 471] on h5 "[PERSON_NAME]" at bounding box center [294, 478] width 92 height 15
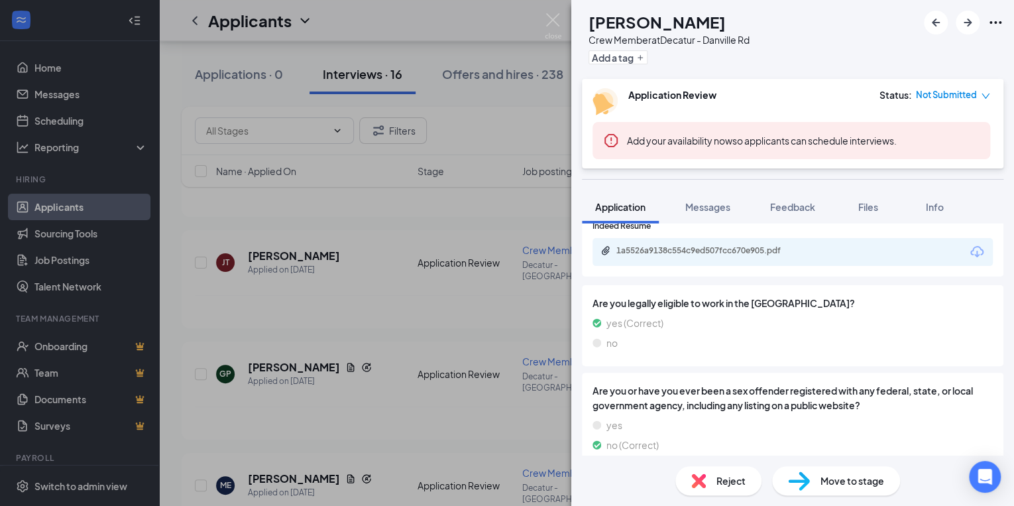
scroll to position [1153, 0]
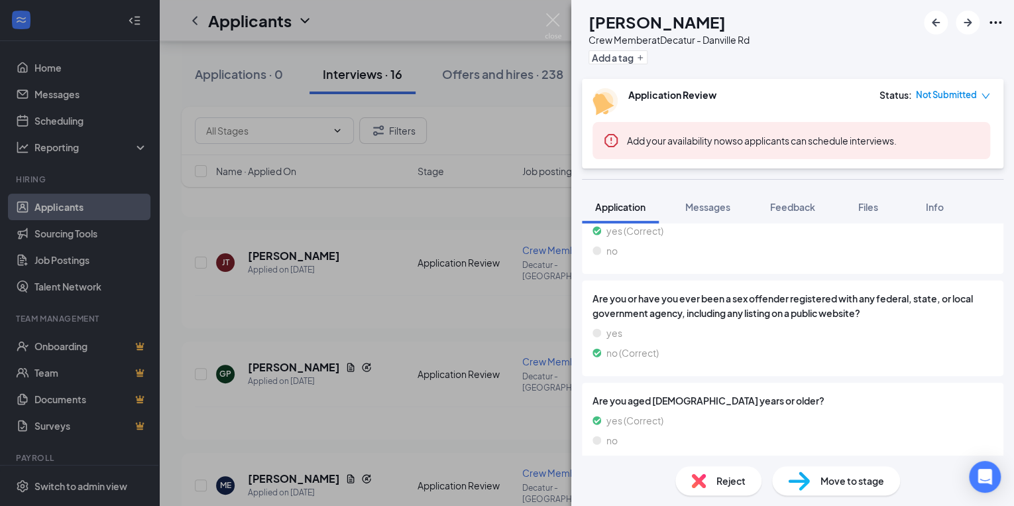
click at [274, 395] on div "ME [PERSON_NAME] Crew Member at [GEOGRAPHIC_DATA] - [GEOGRAPHIC_DATA] Rd Add a …" at bounding box center [507, 253] width 1014 height 506
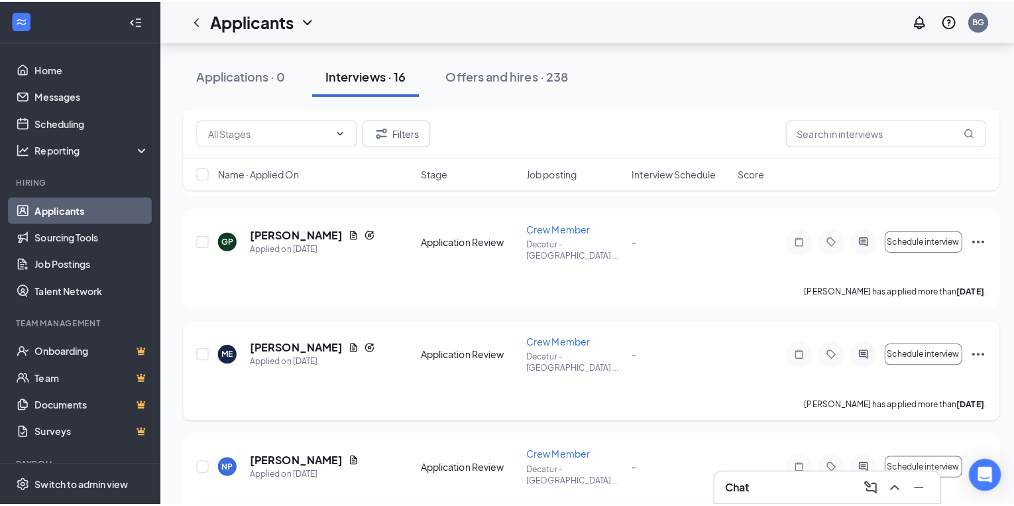
scroll to position [636, 0]
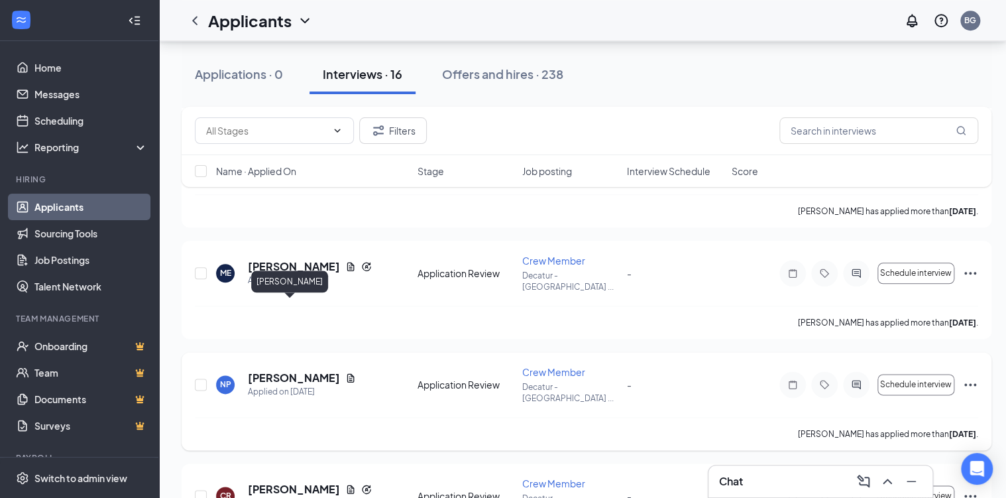
click at [289, 371] on h5 "[PERSON_NAME]" at bounding box center [294, 378] width 92 height 15
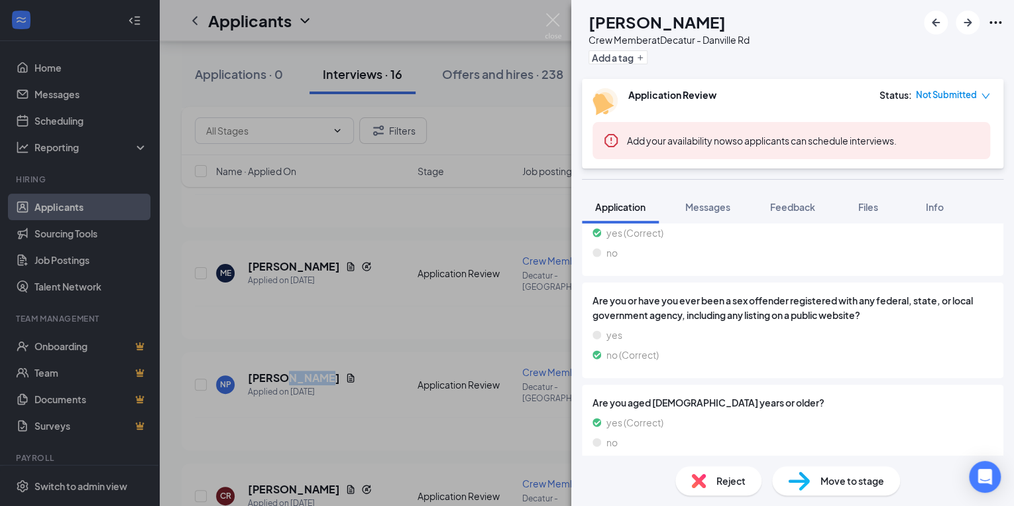
scroll to position [1026, 0]
click at [301, 384] on div "NP [PERSON_NAME] Crew Member at [GEOGRAPHIC_DATA] - [GEOGRAPHIC_DATA] Rd Add a …" at bounding box center [507, 253] width 1014 height 506
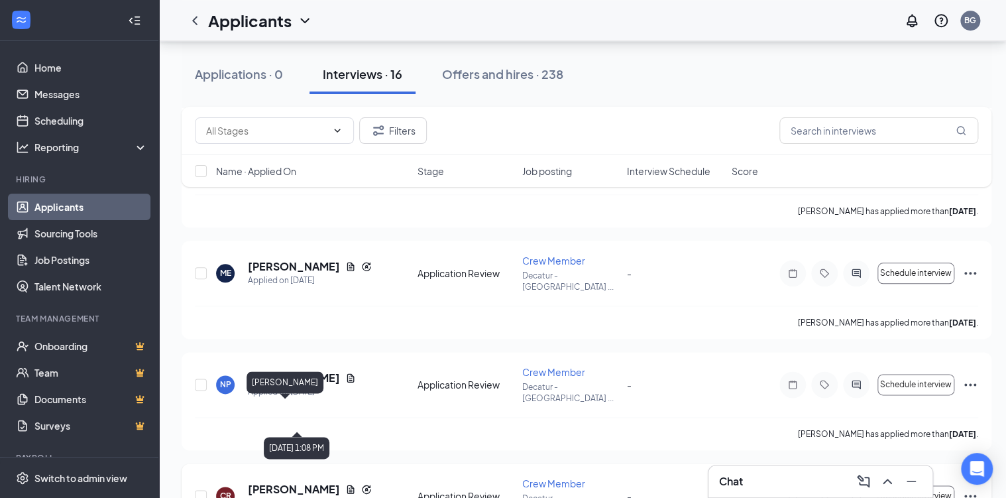
click at [300, 482] on h5 "[PERSON_NAME]" at bounding box center [294, 489] width 92 height 15
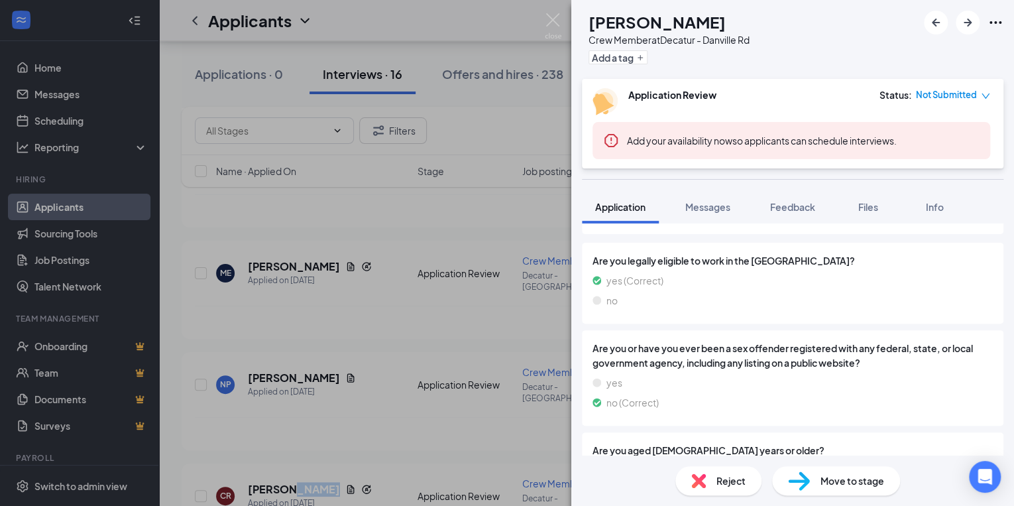
scroll to position [1153, 0]
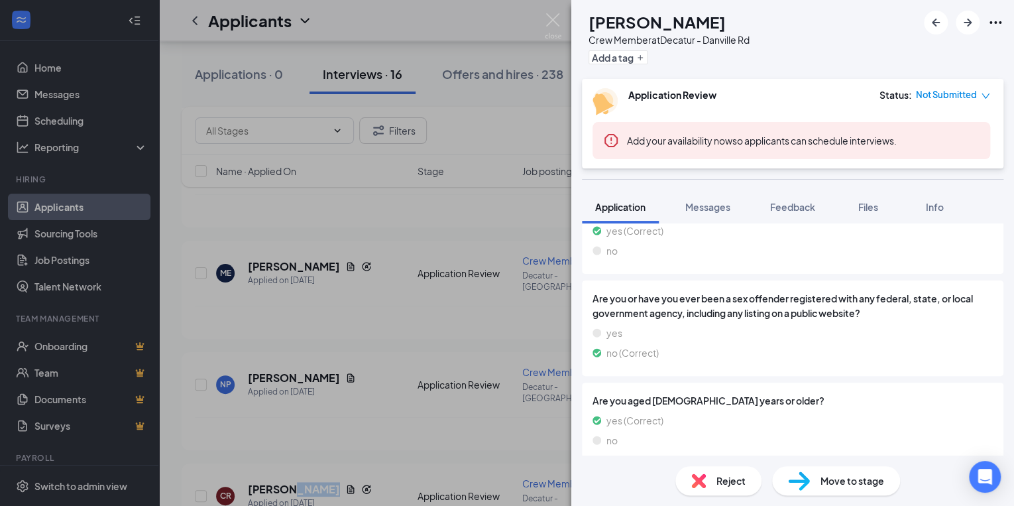
click at [333, 489] on div "CR [PERSON_NAME] Crew Member at [GEOGRAPHIC_DATA] - Danville Rd Add a tag Appli…" at bounding box center [507, 253] width 1014 height 506
drag, startPoint x: 333, startPoint y: 489, endPoint x: 338, endPoint y: 467, distance: 23.2
click at [333, 489] on div "CR [PERSON_NAME] Crew Member at [GEOGRAPHIC_DATA] - Danville Rd Add a tag Appli…" at bounding box center [507, 253] width 1014 height 506
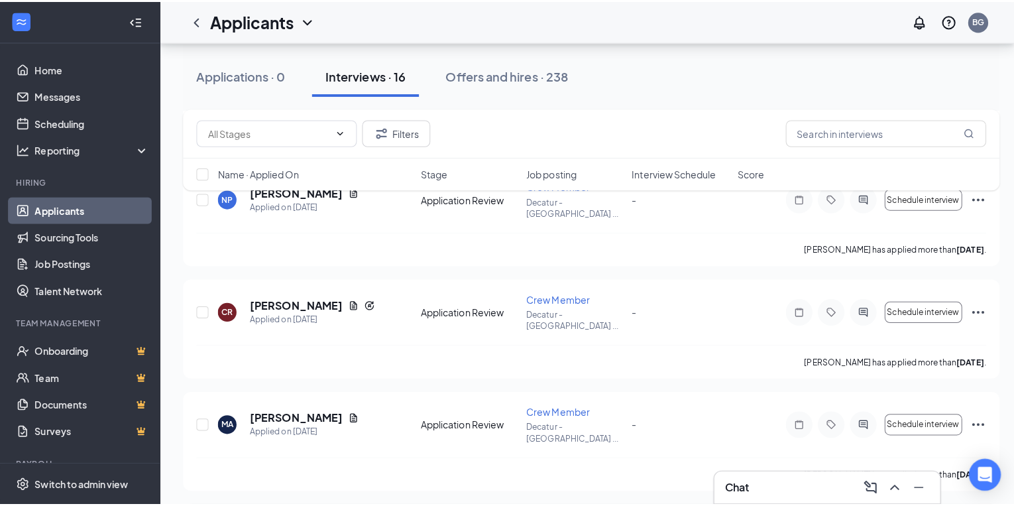
scroll to position [849, 0]
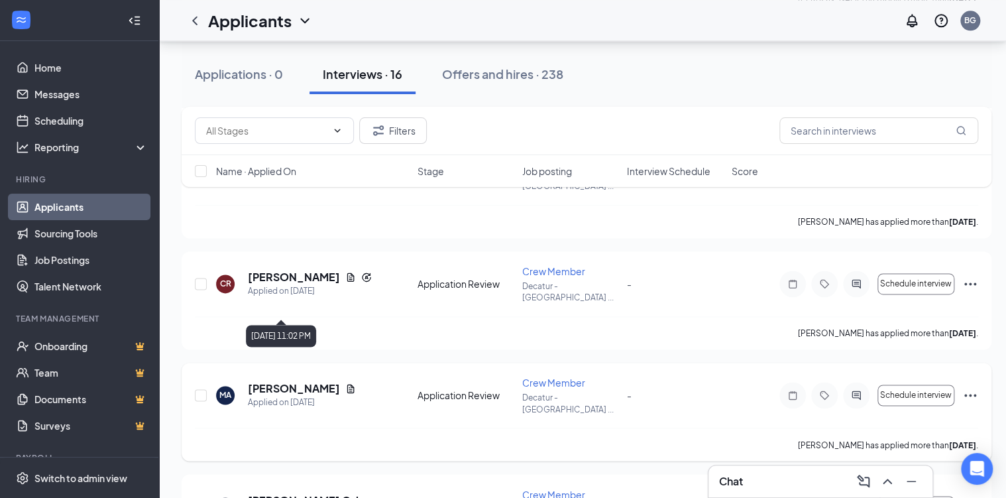
click at [292, 396] on div "Applied on [DATE]" at bounding box center [302, 402] width 108 height 13
click at [299, 381] on h5 "[PERSON_NAME]" at bounding box center [294, 388] width 92 height 15
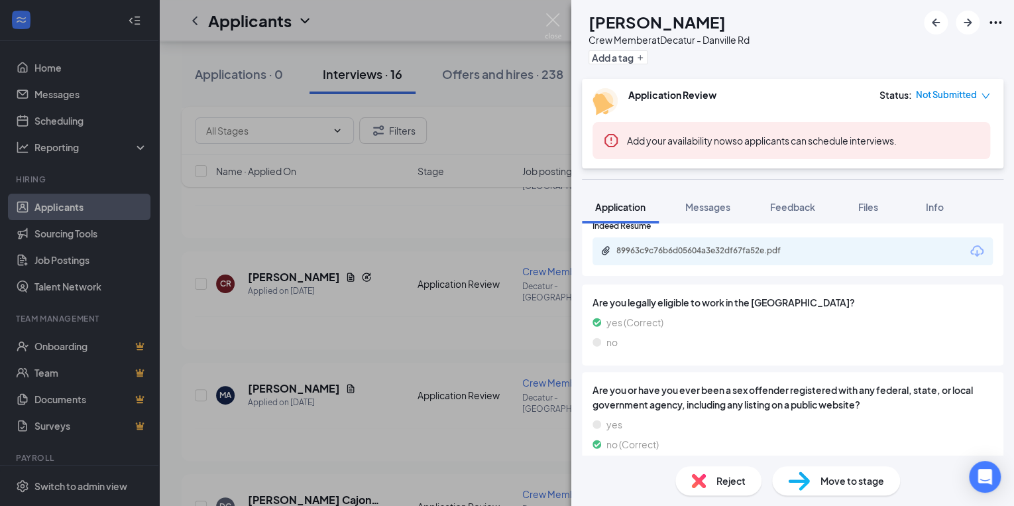
scroll to position [849, 0]
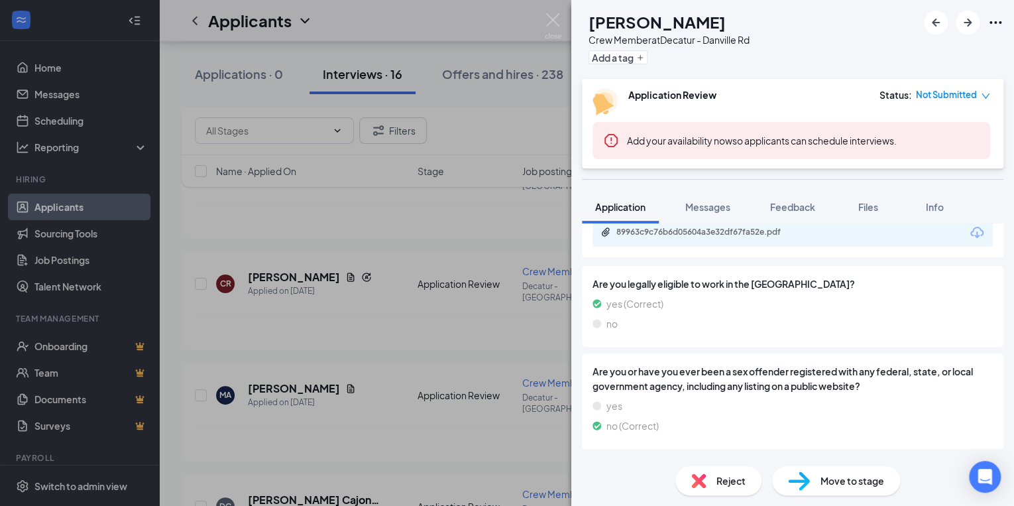
click at [779, 239] on div "89963c9c76b6d05604a3e32df67fa52e.pdf" at bounding box center [793, 233] width 400 height 28
click at [750, 233] on div "89963c9c76b6d05604a3e32df67fa52e.pdf" at bounding box center [710, 232] width 186 height 11
click at [711, 207] on span "Messages" at bounding box center [707, 207] width 45 height 12
